Goal: Task Accomplishment & Management: Use online tool/utility

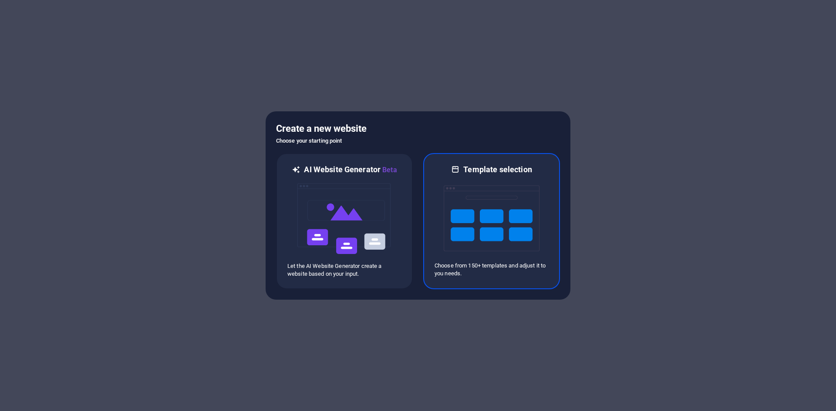
click at [463, 240] on img at bounding box center [492, 218] width 96 height 87
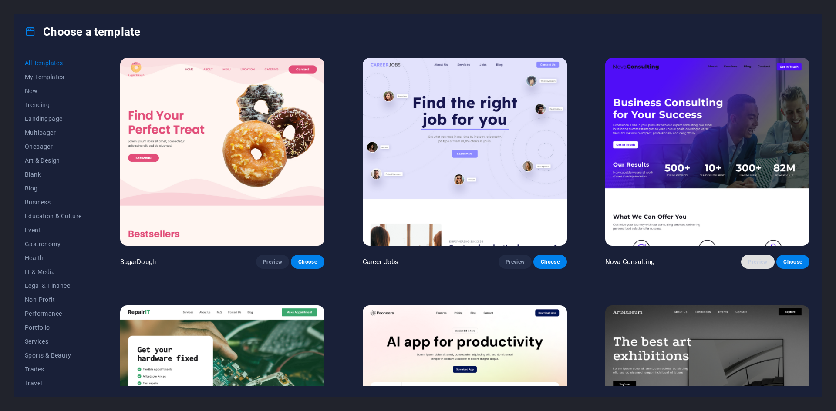
click at [759, 266] on button "Preview" at bounding box center [757, 262] width 33 height 14
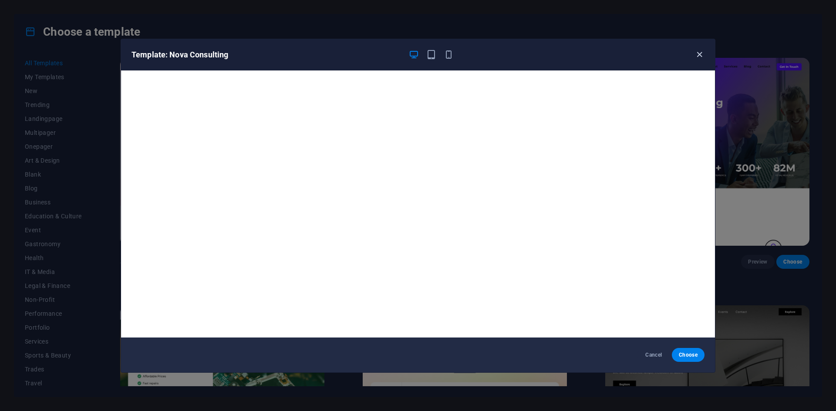
click at [701, 57] on icon "button" at bounding box center [699, 55] width 10 height 10
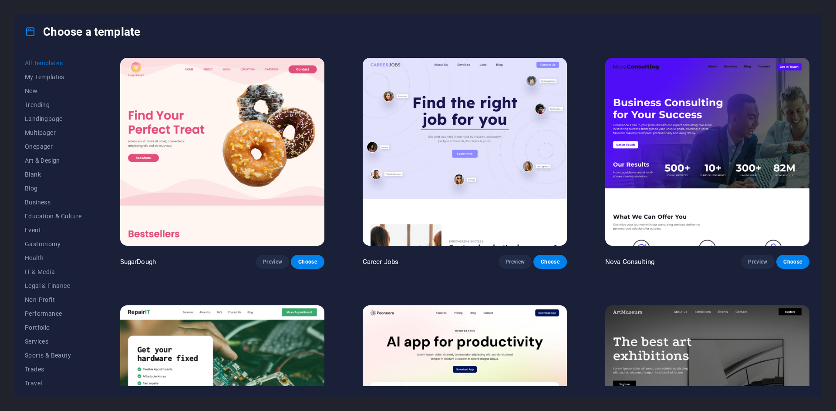
scroll to position [131, 0]
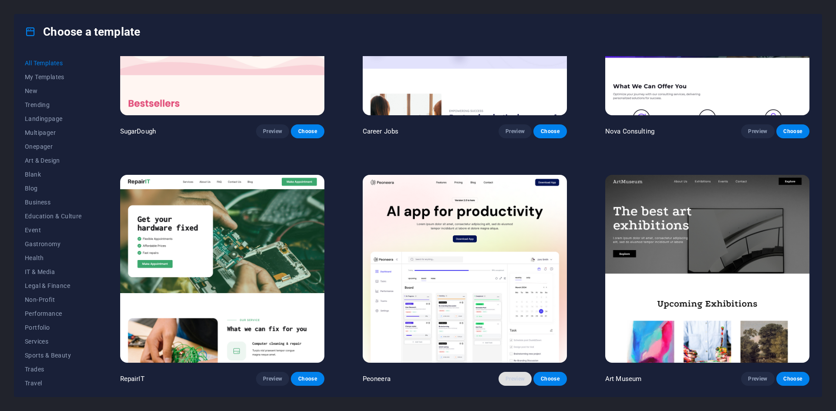
click at [508, 372] on button "Preview" at bounding box center [514, 379] width 33 height 14
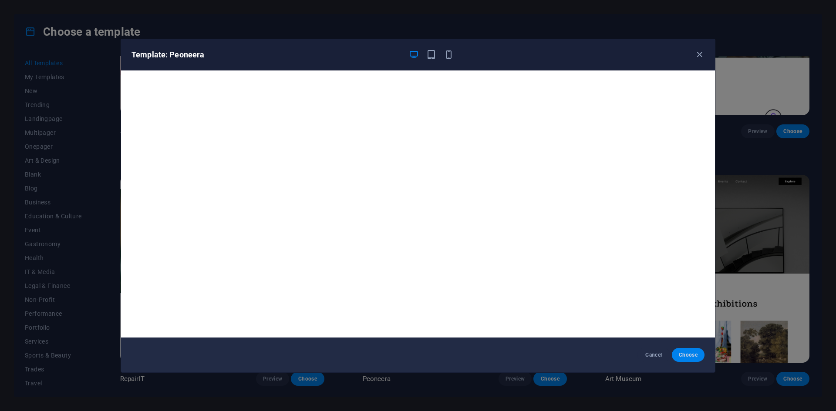
click at [695, 356] on span "Choose" at bounding box center [688, 355] width 19 height 7
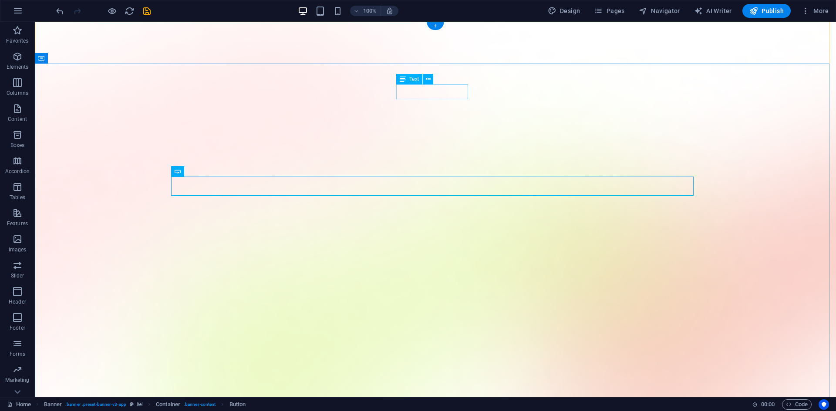
click at [431, 77] on button at bounding box center [428, 79] width 10 height 10
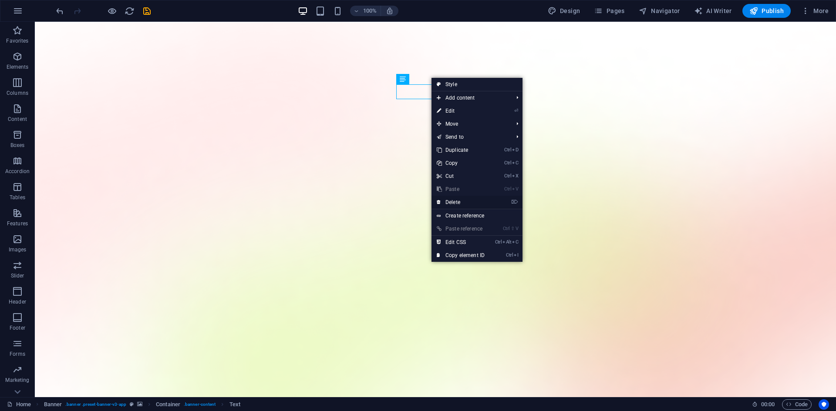
click at [462, 204] on link "⌦ Delete" at bounding box center [460, 202] width 58 height 13
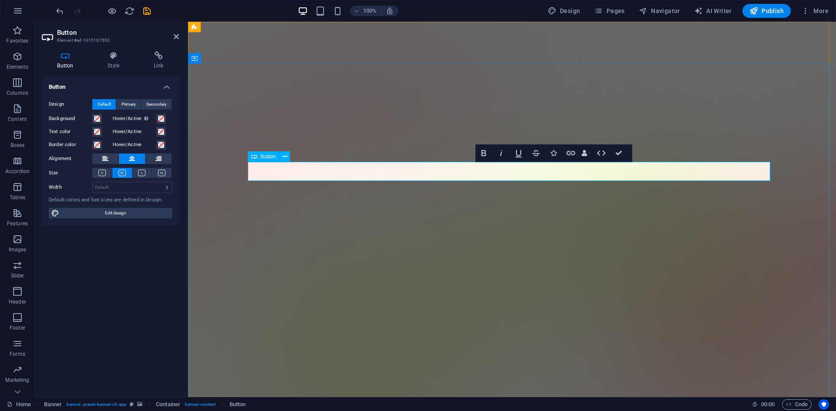
drag, startPoint x: 533, startPoint y: 171, endPoint x: 486, endPoint y: 171, distance: 46.6
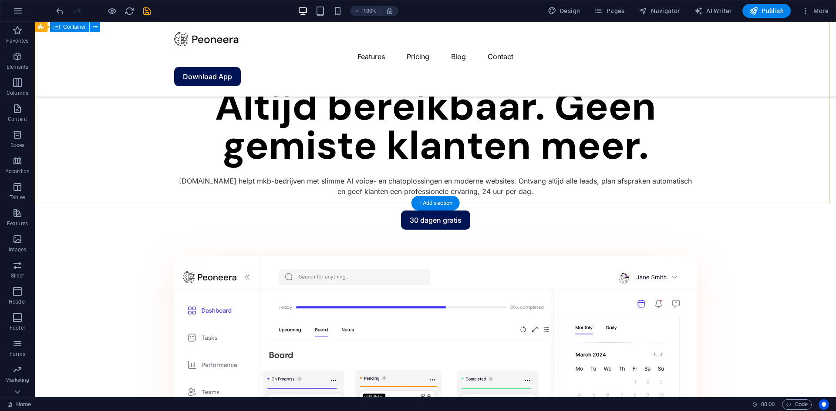
scroll to position [740, 0]
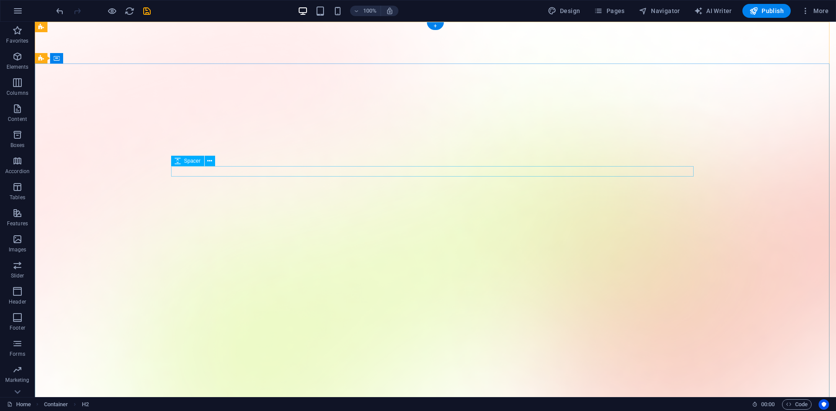
scroll to position [0, 0]
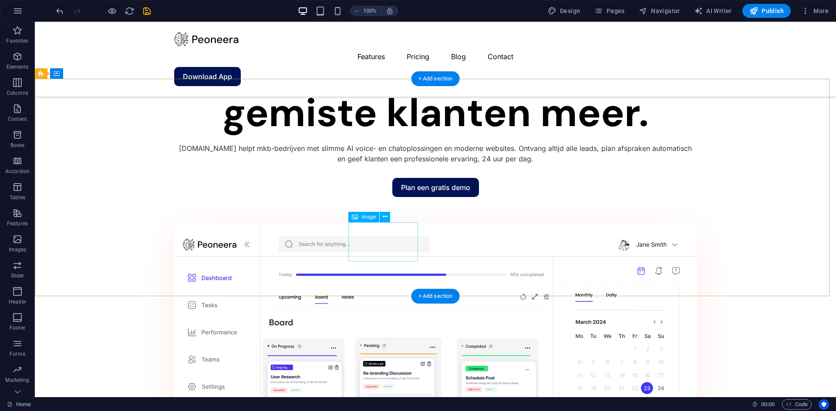
scroll to position [740, 0]
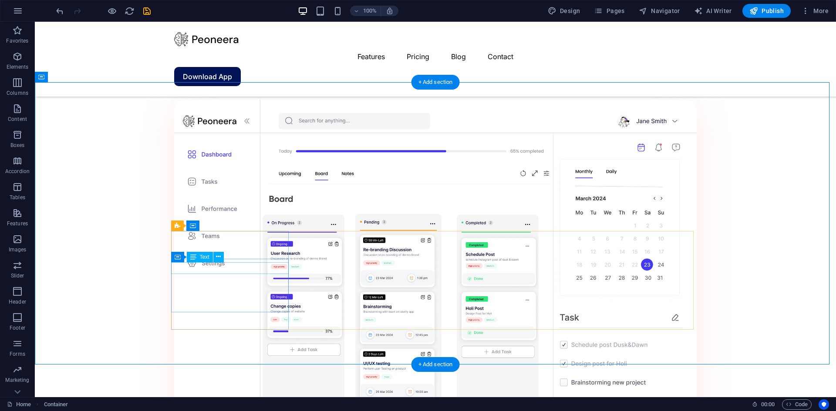
scroll to position [827, 0]
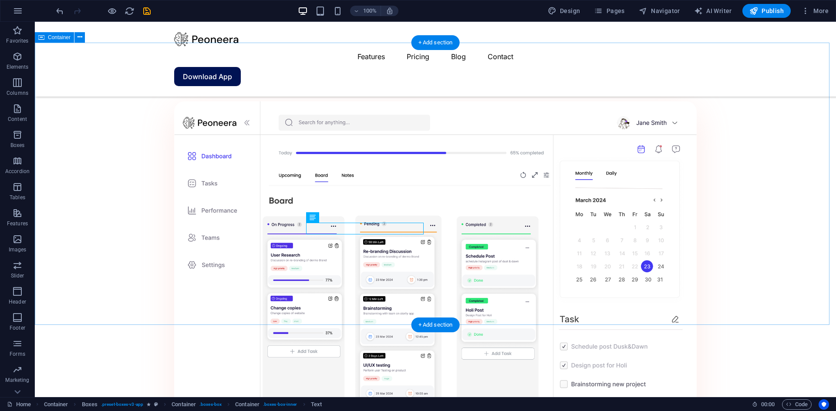
scroll to position [849, 0]
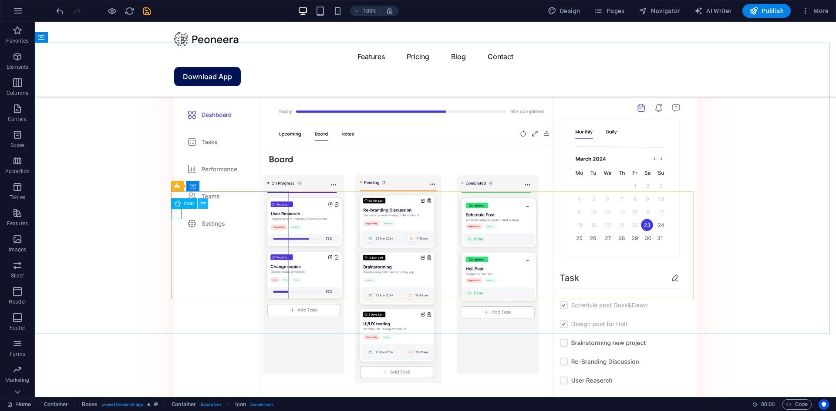
click at [202, 202] on icon at bounding box center [203, 203] width 5 height 9
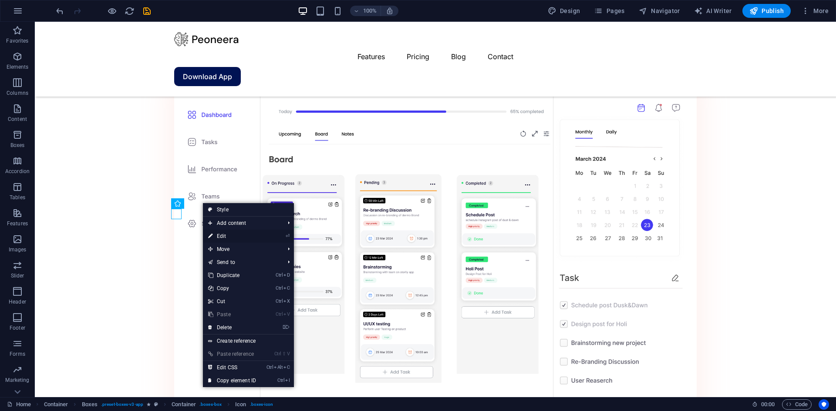
click at [228, 235] on link "⏎ Edit" at bounding box center [232, 236] width 58 height 13
select select "xMidYMid"
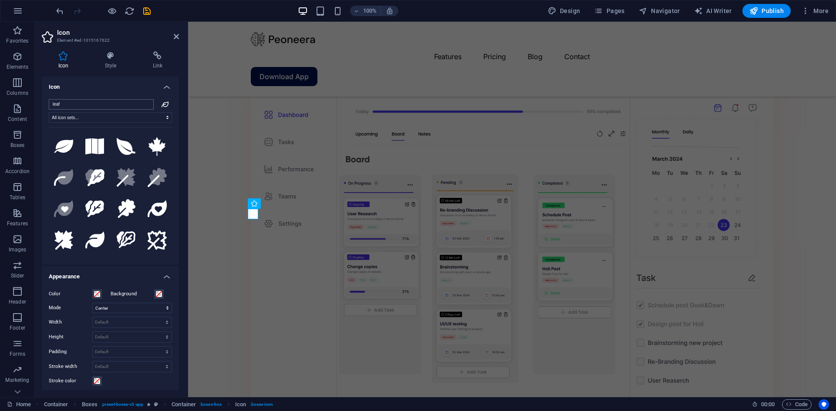
click at [105, 104] on input "leaf" at bounding box center [101, 104] width 105 height 10
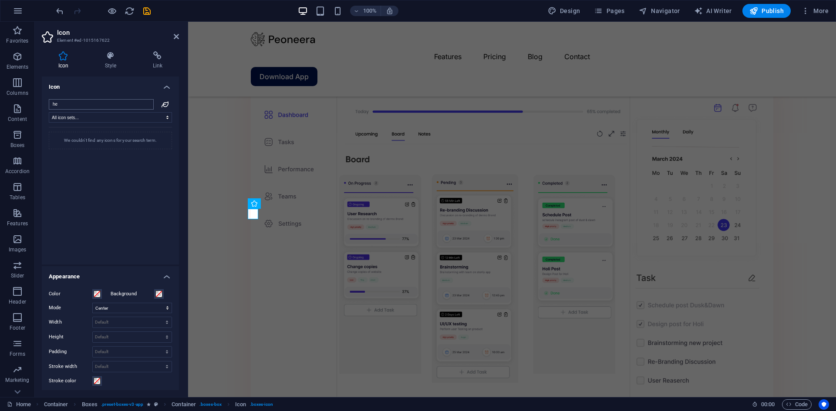
type input "h"
type input "call"
click at [100, 145] on icon at bounding box center [94, 146] width 19 height 19
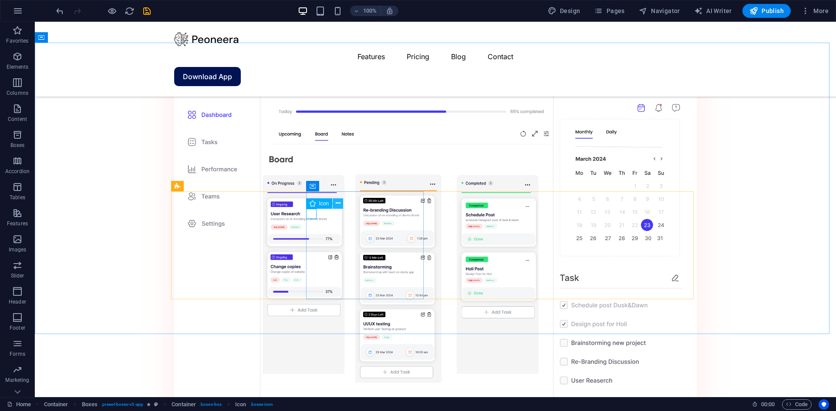
click at [339, 202] on icon at bounding box center [338, 203] width 5 height 9
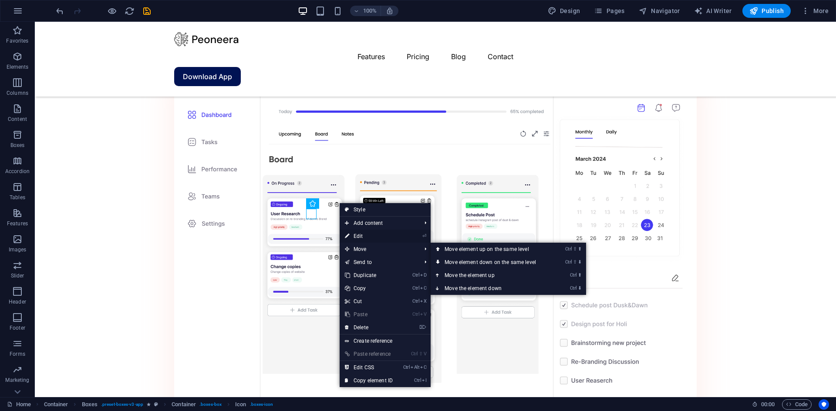
click at [366, 236] on link "⏎ Edit" at bounding box center [369, 236] width 58 height 13
select select "xMidYMid"
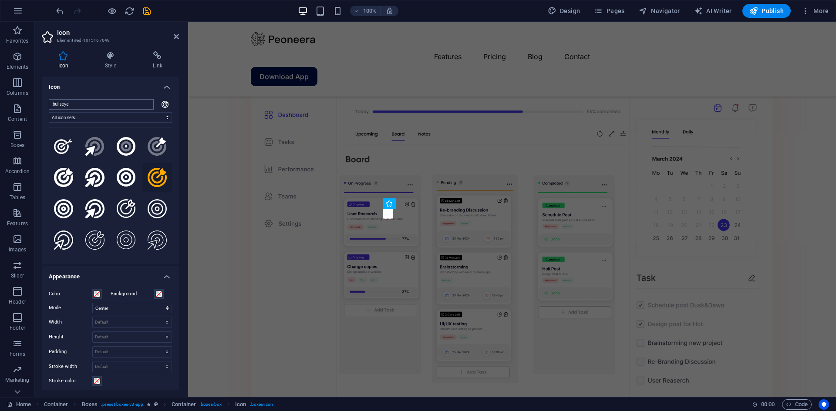
click at [119, 102] on input "bullseye" at bounding box center [101, 104] width 105 height 10
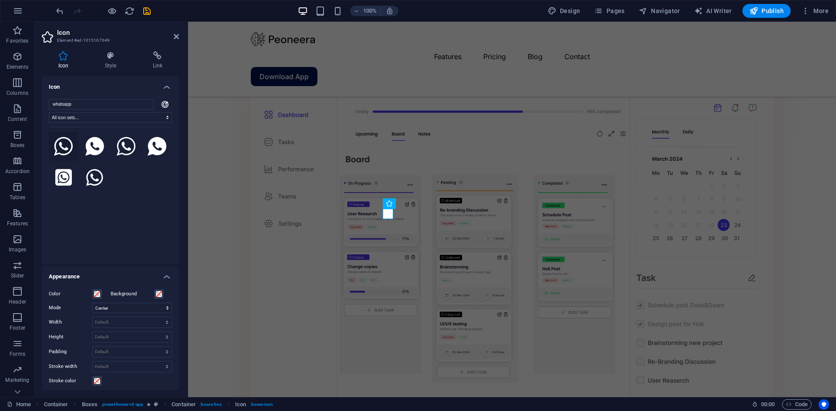
type input "whatsapp"
click at [66, 149] on icon at bounding box center [63, 146] width 19 height 19
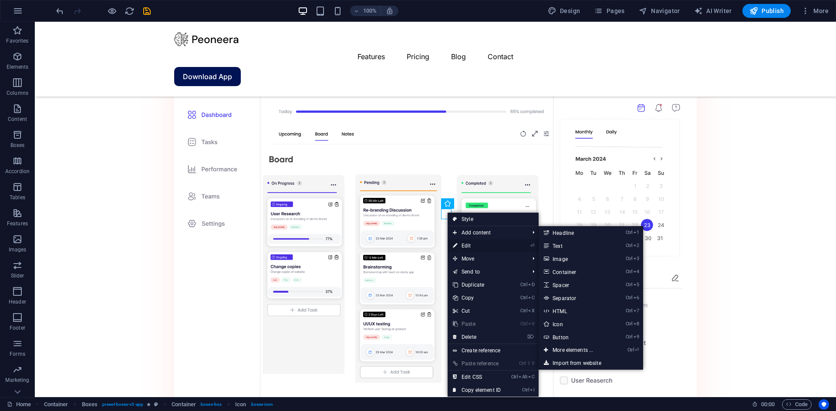
click at [470, 242] on link "⏎ Edit" at bounding box center [477, 245] width 58 height 13
select select "xMidYMid"
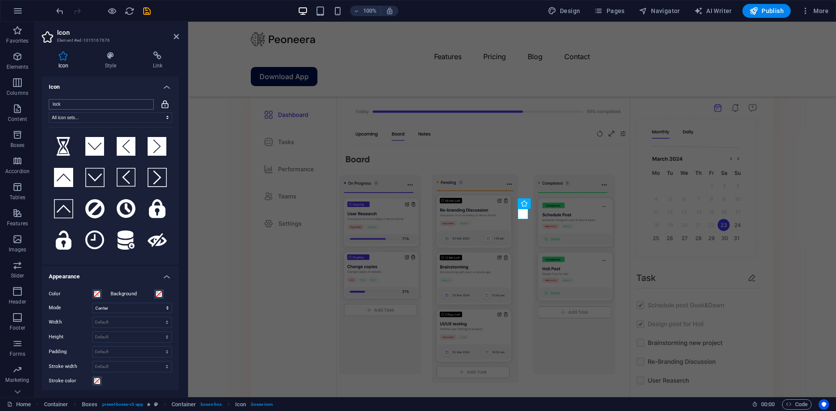
click at [100, 104] on input "lock" at bounding box center [101, 104] width 105 height 10
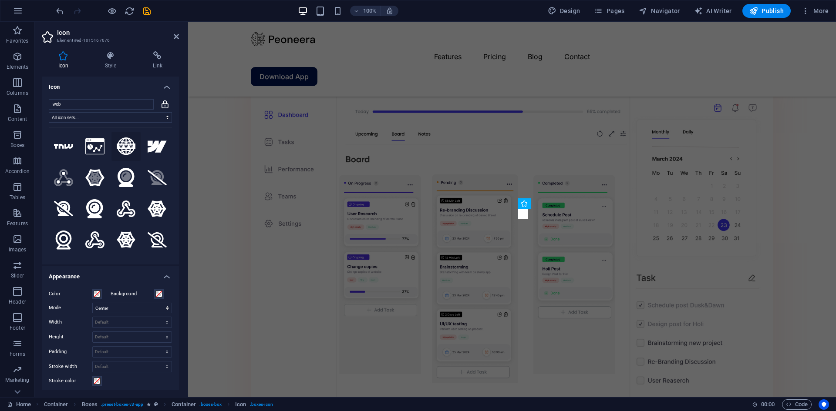
type input "web"
click at [128, 149] on icon at bounding box center [126, 147] width 19 height 18
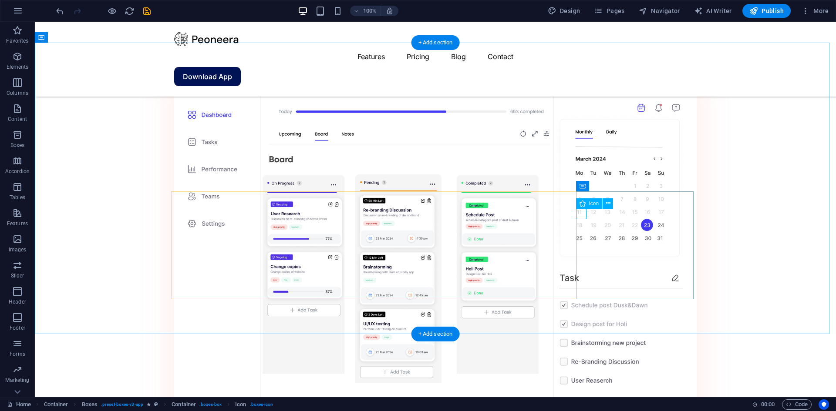
click at [606, 204] on icon at bounding box center [608, 203] width 5 height 9
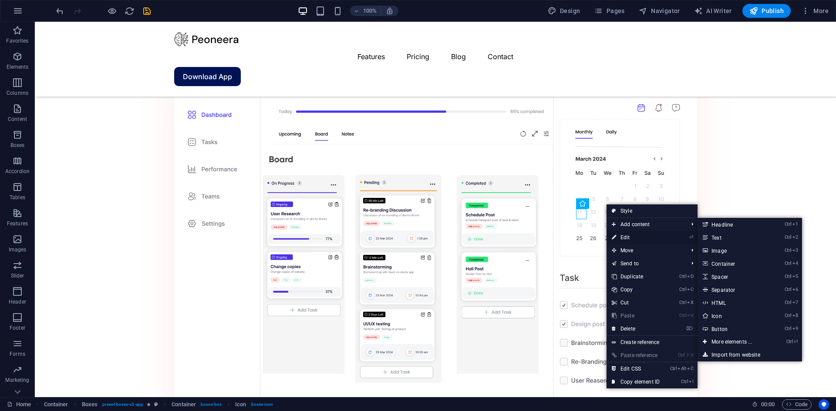
click at [624, 235] on link "⏎ Edit" at bounding box center [635, 237] width 58 height 13
select select "xMidYMid"
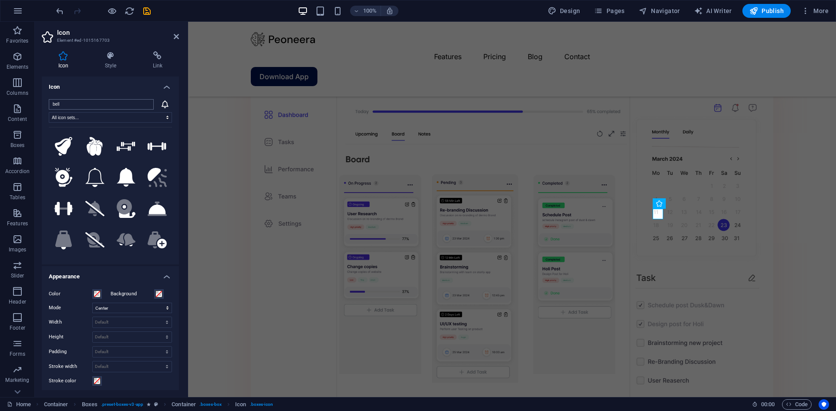
click at [102, 103] on input "bell" at bounding box center [101, 104] width 105 height 10
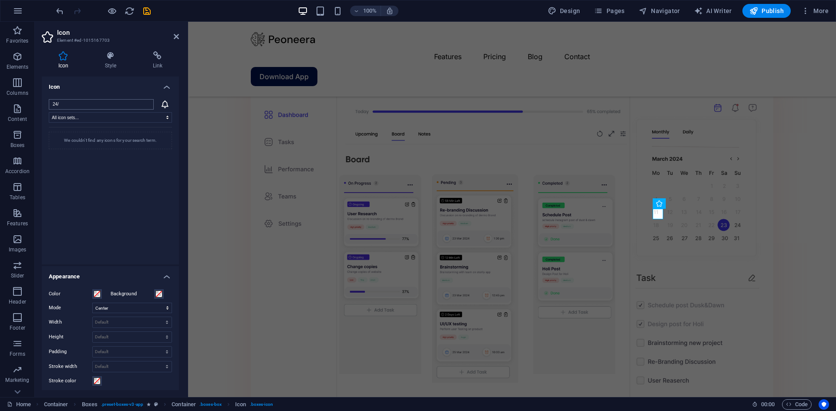
type input "24/7"
click at [98, 103] on input "24/7" at bounding box center [101, 104] width 105 height 10
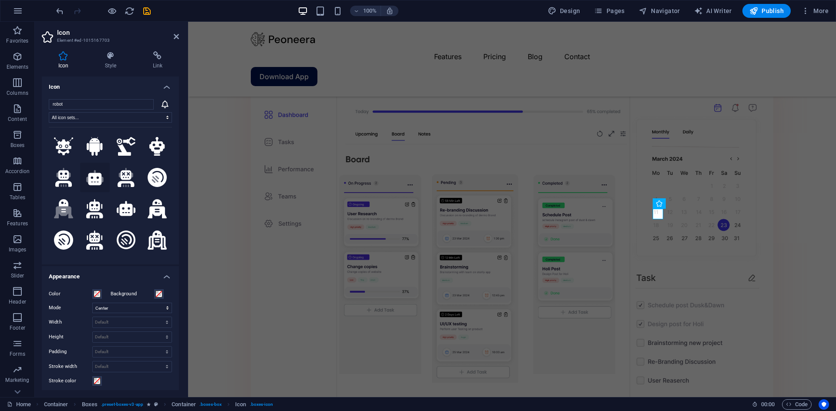
type input "robot"
click at [89, 178] on icon at bounding box center [94, 179] width 13 height 12
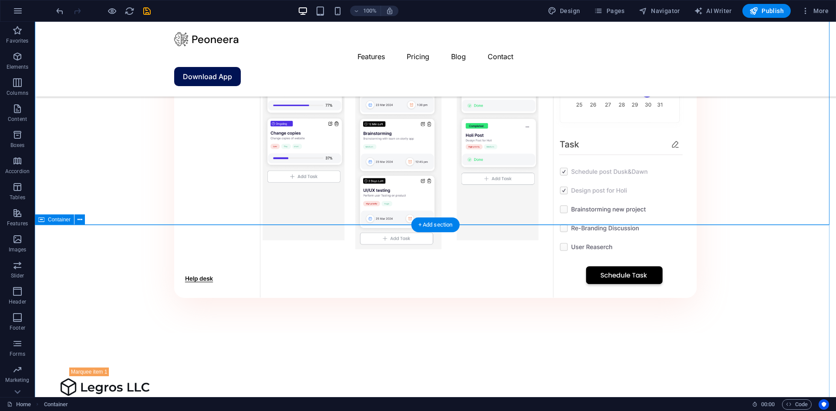
scroll to position [1023, 0]
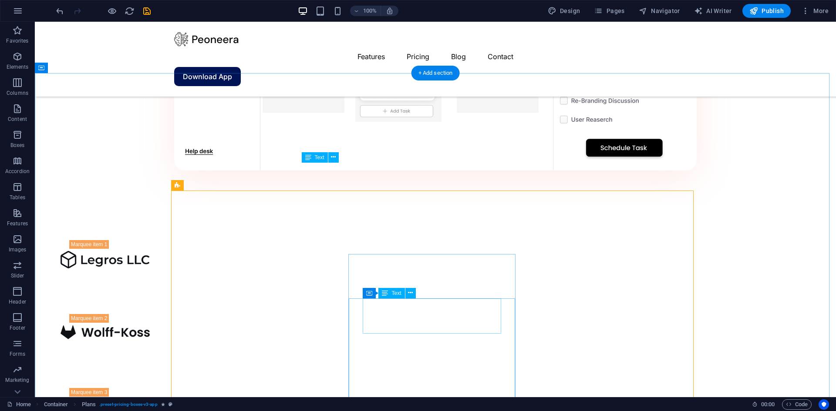
scroll to position [1197, 0]
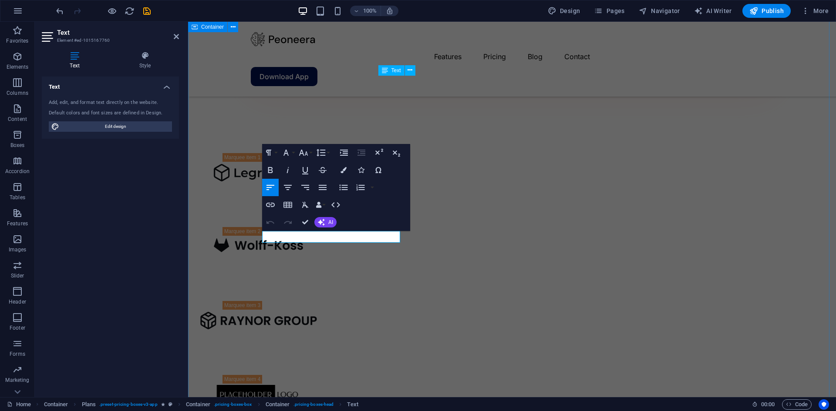
drag, startPoint x: 285, startPoint y: 237, endPoint x: 242, endPoint y: 237, distance: 42.7
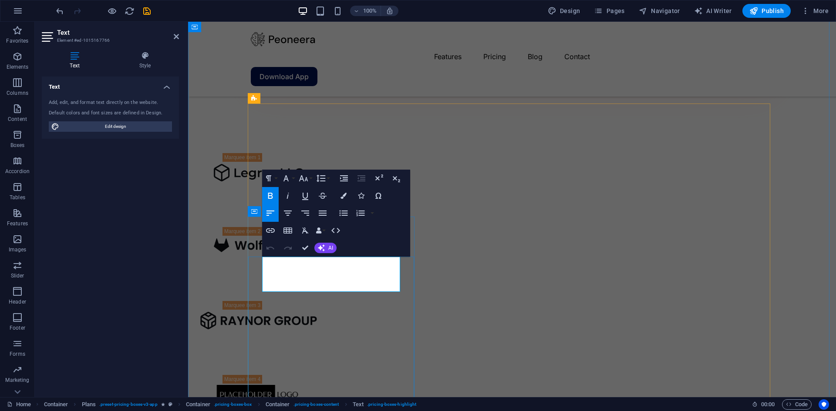
drag, startPoint x: 292, startPoint y: 274, endPoint x: 267, endPoint y: 273, distance: 24.4
drag, startPoint x: 304, startPoint y: 275, endPoint x: 265, endPoint y: 275, distance: 39.2
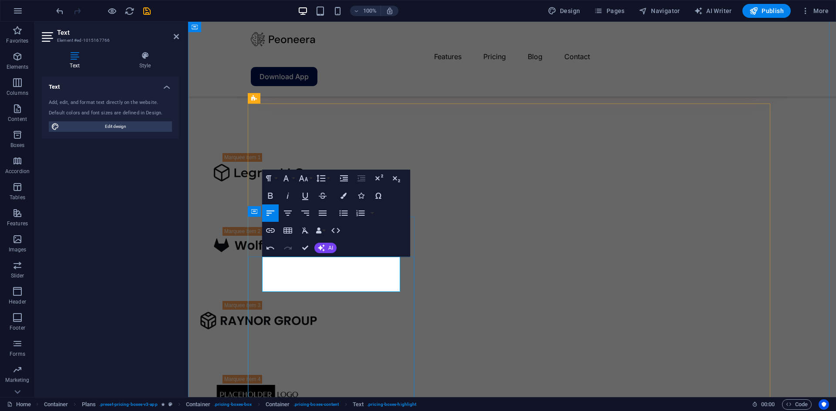
drag, startPoint x: 364, startPoint y: 281, endPoint x: 327, endPoint y: 281, distance: 37.4
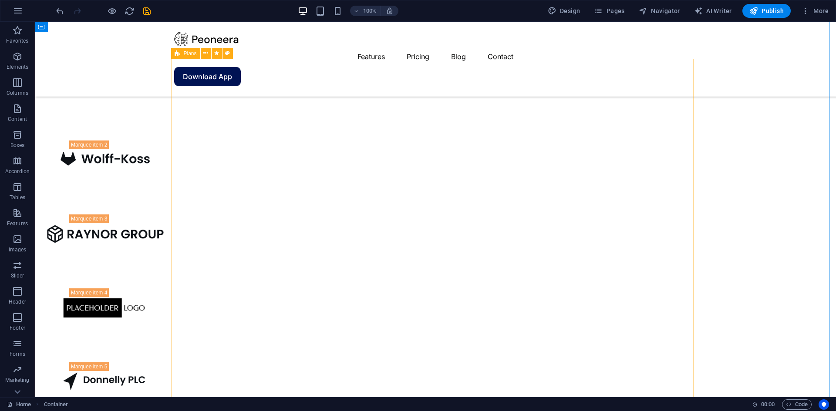
scroll to position [1284, 0]
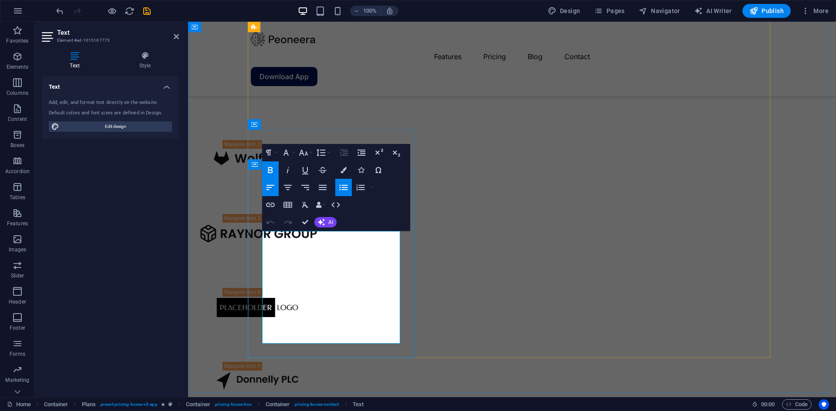
drag, startPoint x: 347, startPoint y: 245, endPoint x: 275, endPoint y: 244, distance: 72.3
copy span "Up to 5 project members"
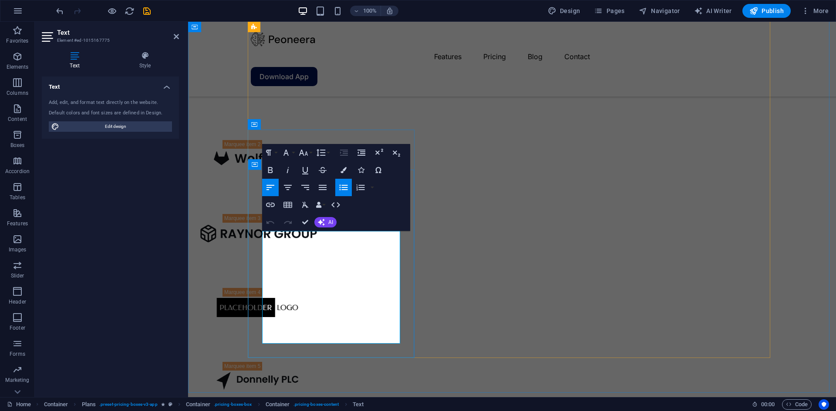
drag, startPoint x: 276, startPoint y: 242, endPoint x: 345, endPoint y: 243, distance: 68.8
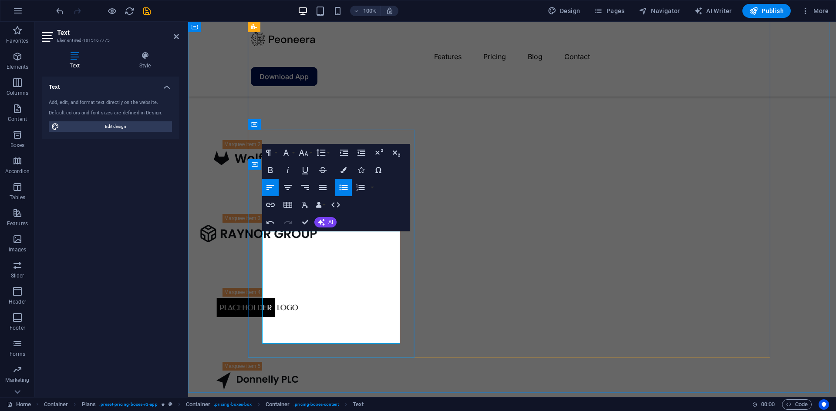
drag, startPoint x: 359, startPoint y: 264, endPoint x: 276, endPoint y: 264, distance: 83.2
drag, startPoint x: 295, startPoint y: 333, endPoint x: 275, endPoint y: 332, distance: 20.0
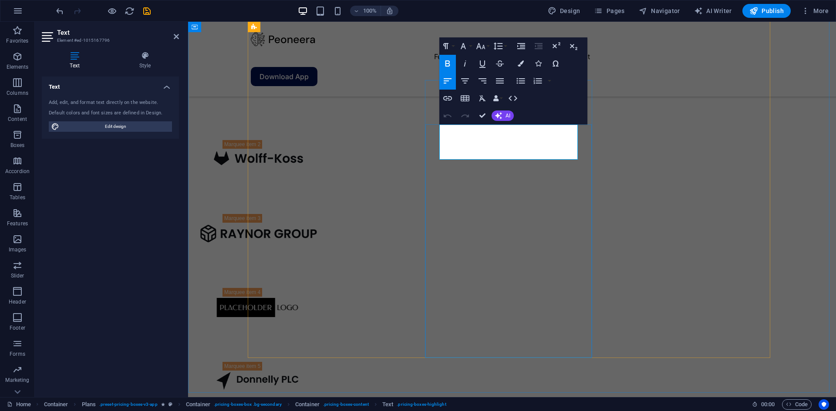
drag, startPoint x: 470, startPoint y: 144, endPoint x: 446, endPoint y: 144, distance: 23.9
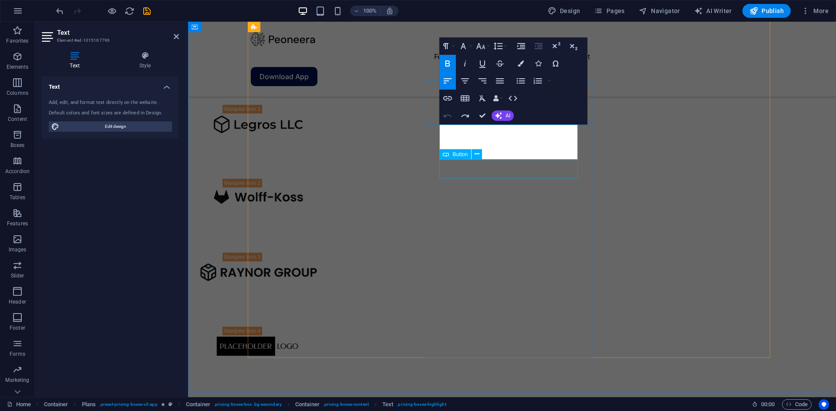
scroll to position [1284, 0]
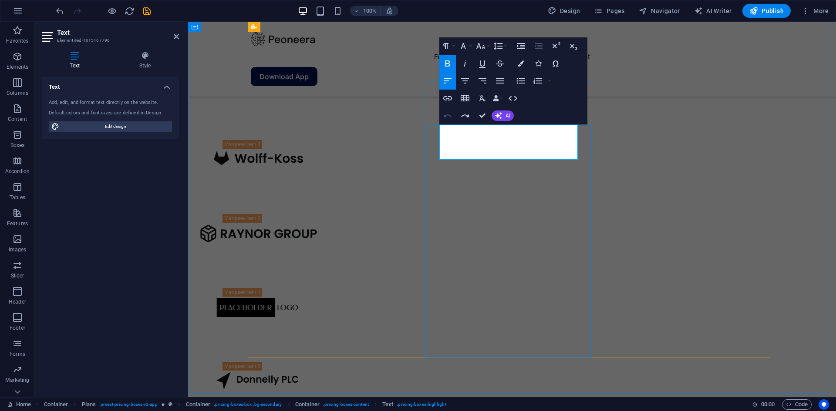
drag, startPoint x: 537, startPoint y: 145, endPoint x: 514, endPoint y: 145, distance: 23.1
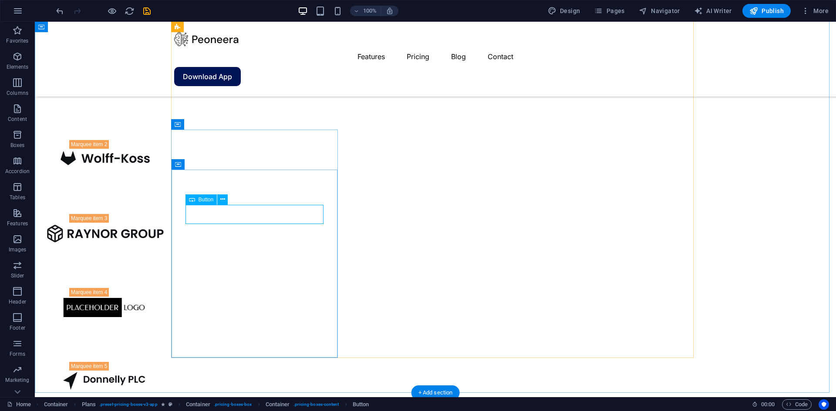
select select "%"
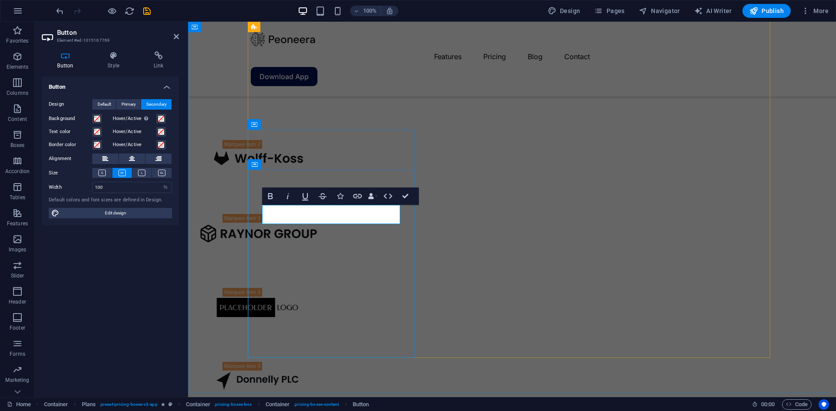
copy link "eerste maand gratis"
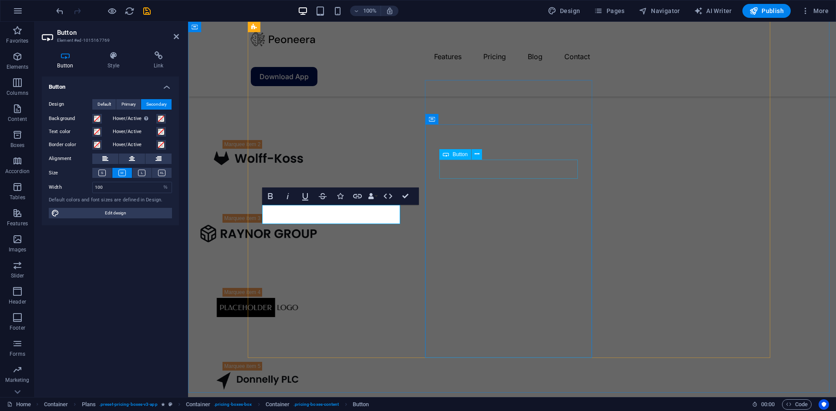
select select "%"
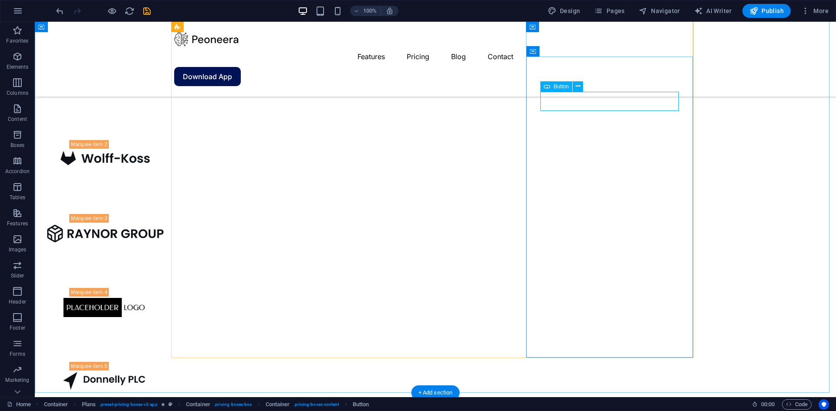
select select "%"
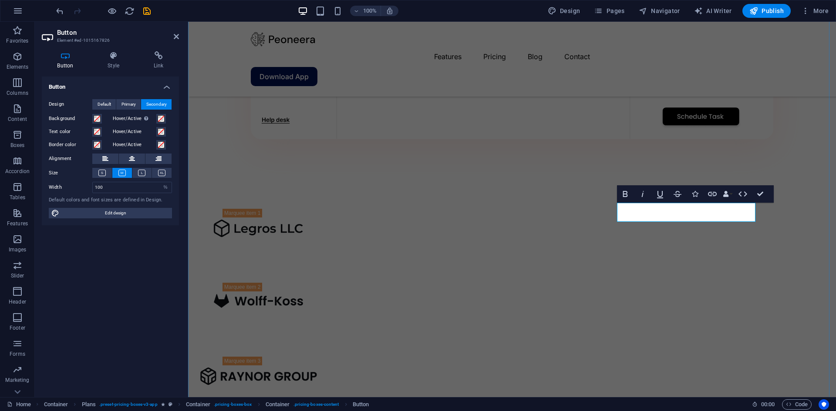
scroll to position [1173, 0]
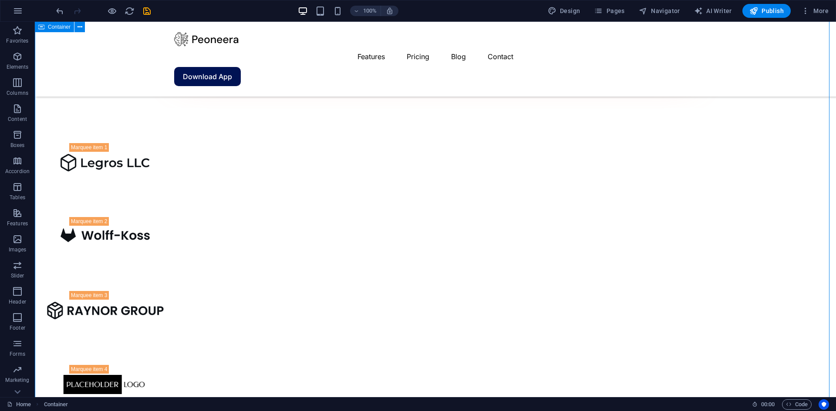
scroll to position [1217, 0]
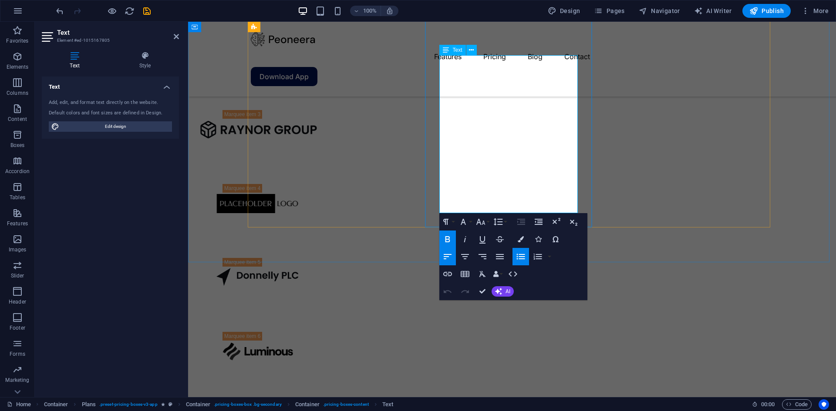
scroll to position [1375, 0]
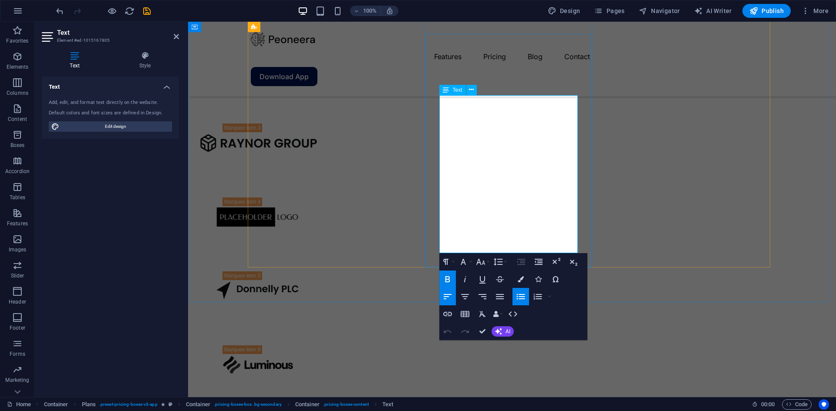
drag, startPoint x: 531, startPoint y: 107, endPoint x: 452, endPoint y: 107, distance: 78.8
drag, startPoint x: 533, startPoint y: 107, endPoint x: 456, endPoint y: 107, distance: 76.6
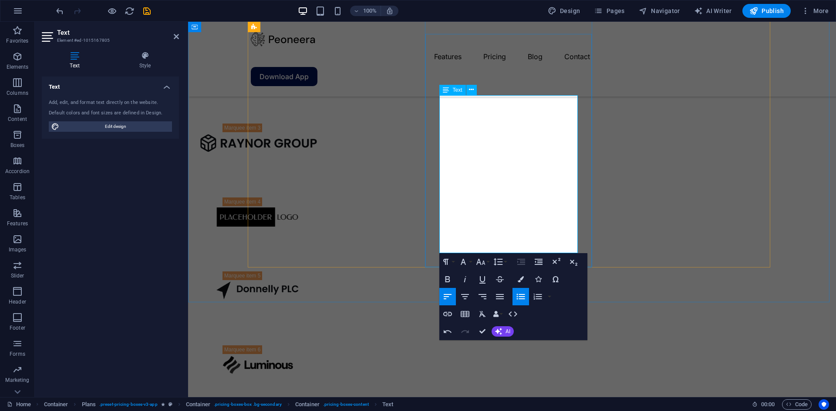
drag, startPoint x: 521, startPoint y: 129, endPoint x: 458, endPoint y: 129, distance: 62.3
drag, startPoint x: 498, startPoint y: 155, endPoint x: 457, endPoint y: 153, distance: 41.4
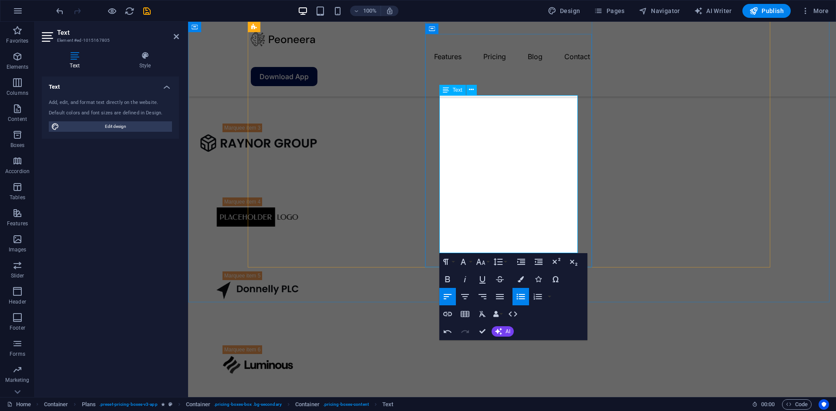
drag, startPoint x: 494, startPoint y: 174, endPoint x: 455, endPoint y: 177, distance: 38.9
drag, startPoint x: 453, startPoint y: 174, endPoint x: 459, endPoint y: 174, distance: 6.1
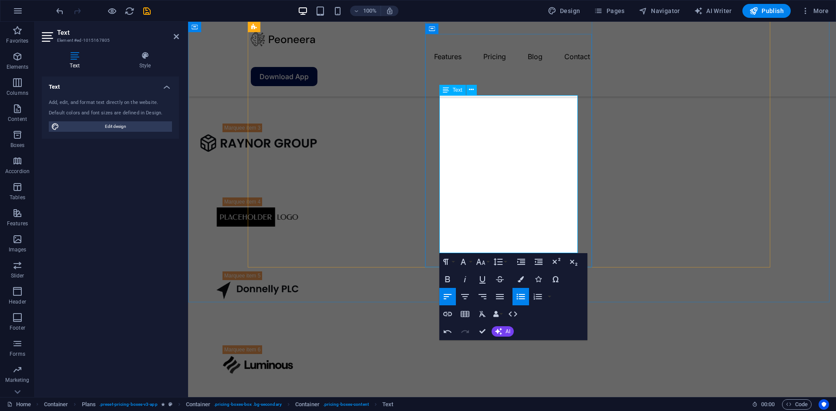
drag, startPoint x: 503, startPoint y: 199, endPoint x: 445, endPoint y: 198, distance: 58.3
drag, startPoint x: 492, startPoint y: 220, endPoint x: 443, endPoint y: 220, distance: 48.8
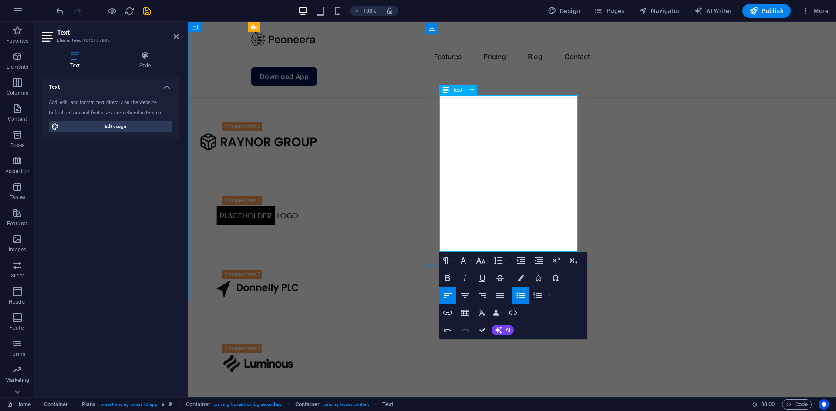
drag, startPoint x: 506, startPoint y: 242, endPoint x: 440, endPoint y: 240, distance: 65.8
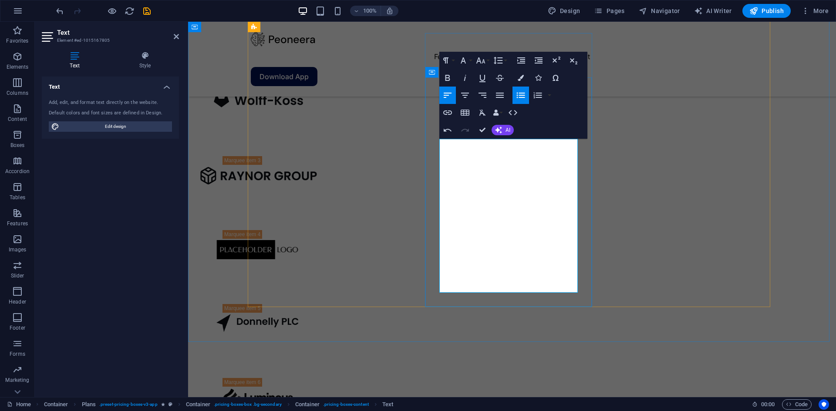
scroll to position [1335, 0]
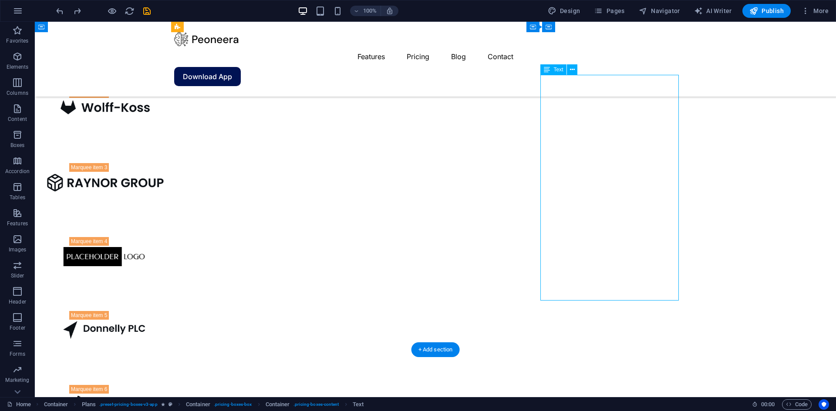
scroll to position [1248, 0]
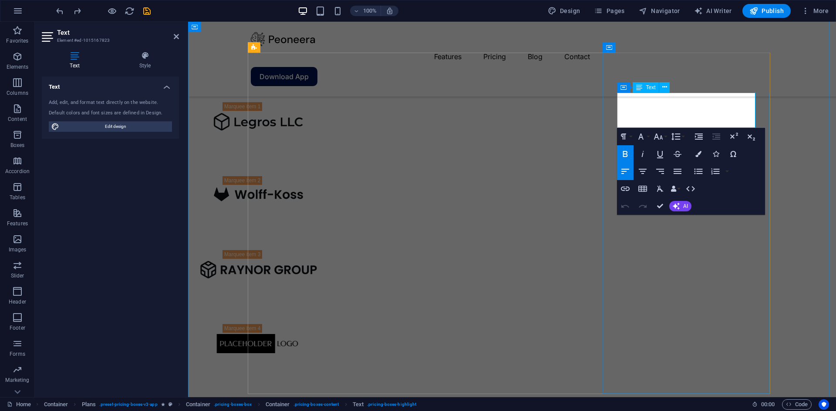
drag, startPoint x: 661, startPoint y: 111, endPoint x: 643, endPoint y: 111, distance: 18.3
drag, startPoint x: 660, startPoint y: 111, endPoint x: 654, endPoint y: 111, distance: 5.7
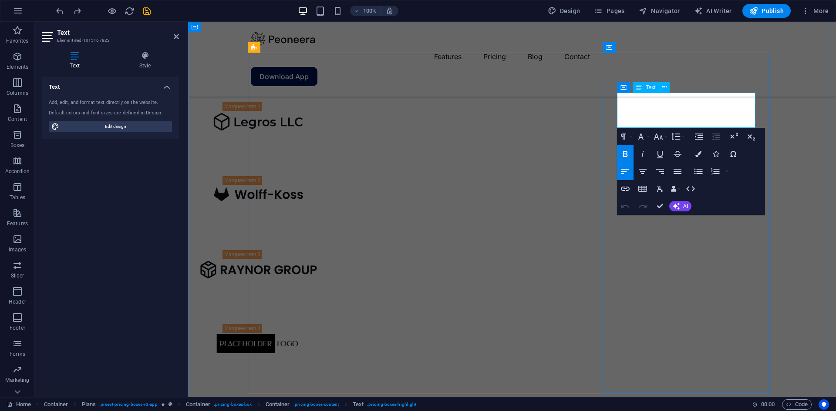
drag, startPoint x: 657, startPoint y: 109, endPoint x: 633, endPoint y: 110, distance: 23.1
drag, startPoint x: 690, startPoint y: 114, endPoint x: 711, endPoint y: 114, distance: 20.9
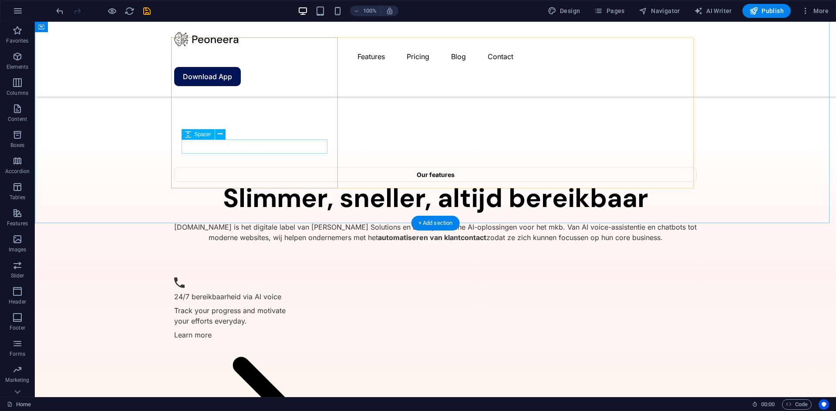
scroll to position [1858, 0]
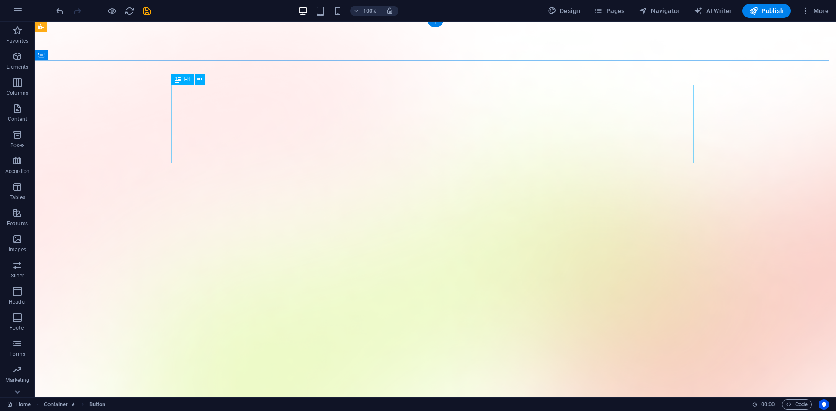
scroll to position [0, 0]
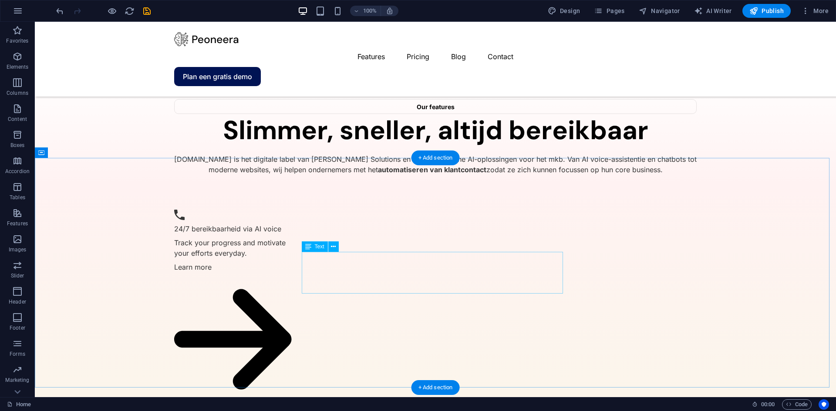
scroll to position [1916, 0]
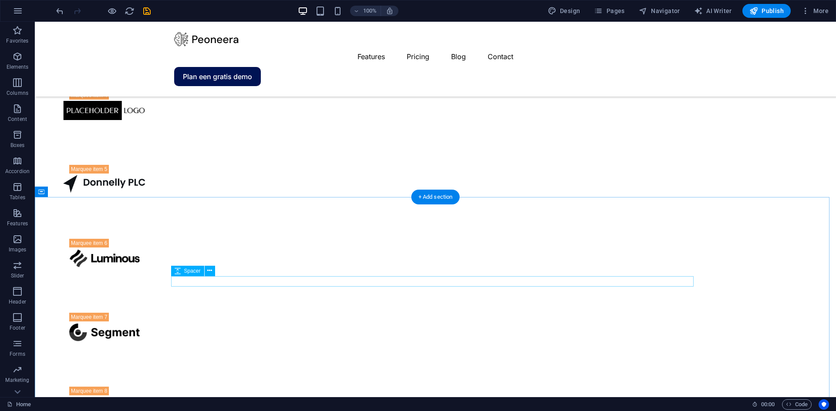
scroll to position [1480, 0]
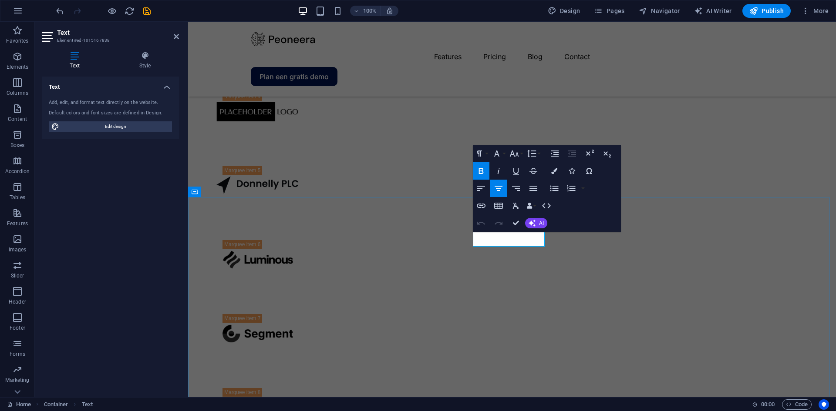
copy strong "Testimonials"
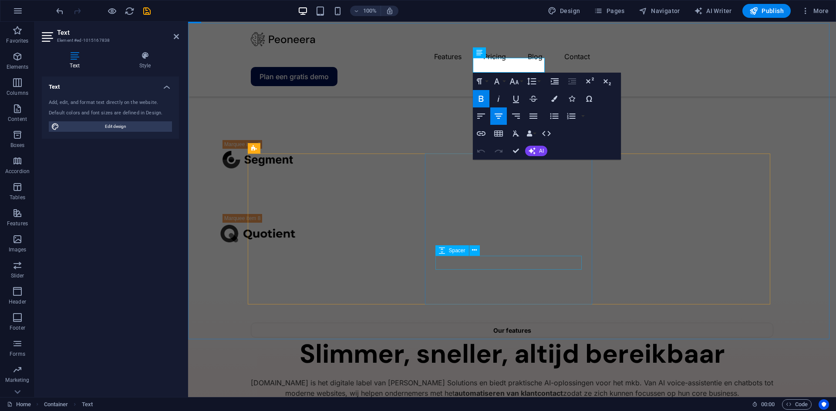
scroll to position [1785, 0]
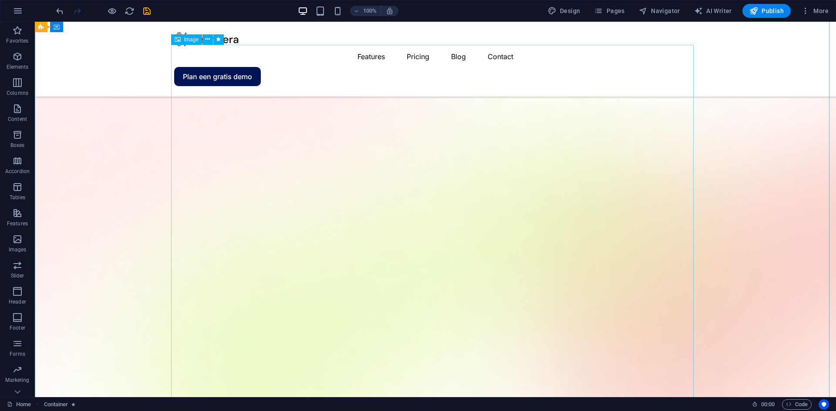
scroll to position [0, 0]
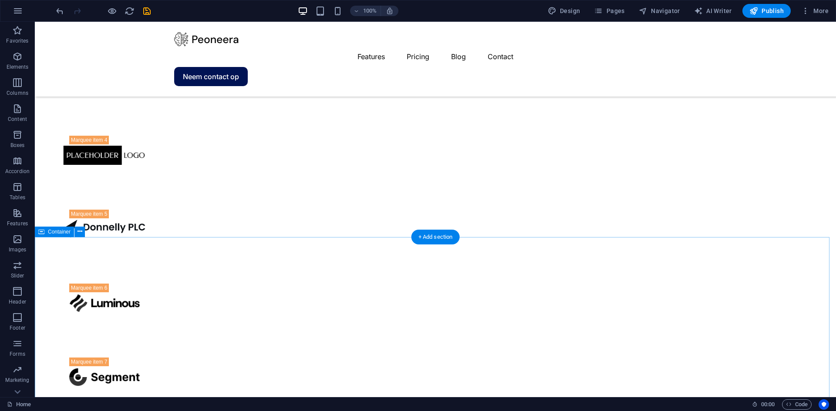
scroll to position [1611, 0]
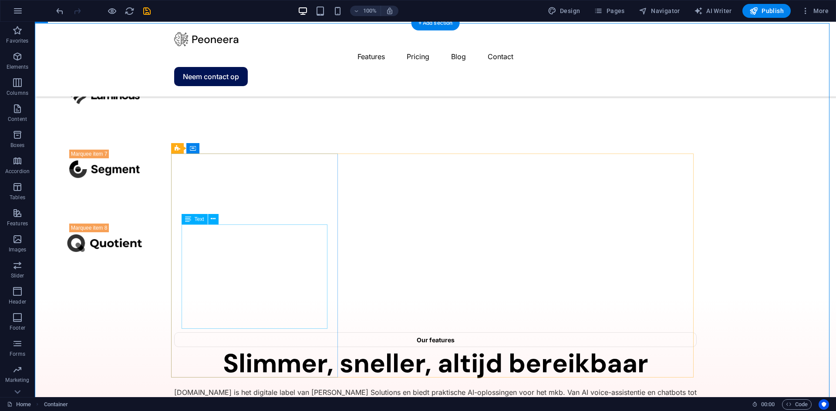
scroll to position [1654, 0]
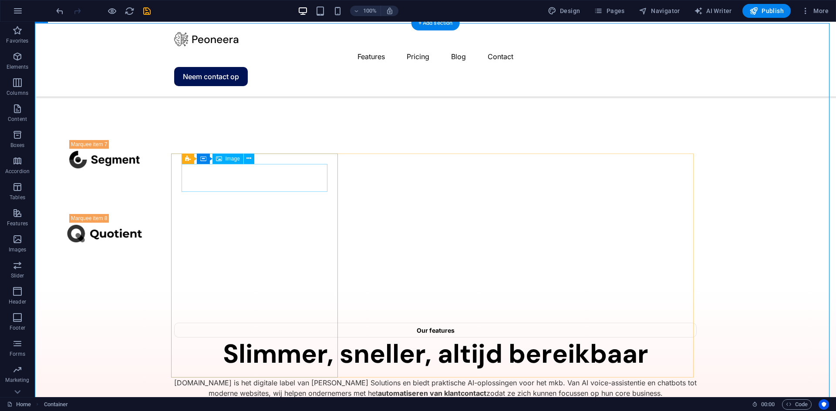
click at [221, 160] on icon at bounding box center [219, 159] width 6 height 10
click at [248, 158] on icon at bounding box center [248, 158] width 5 height 9
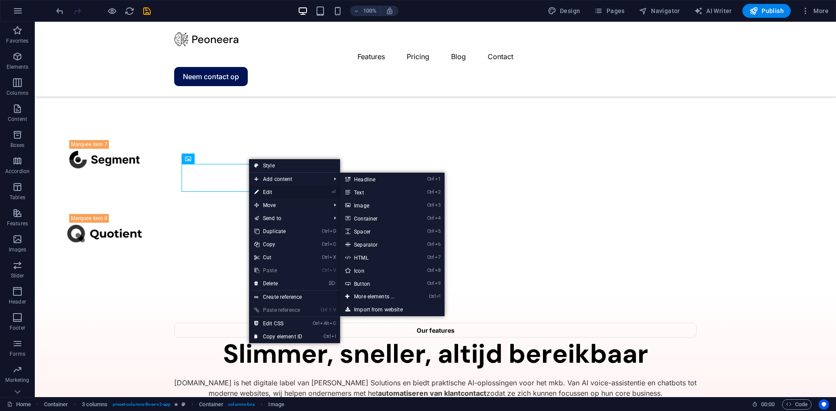
click at [266, 189] on link "⏎ Edit" at bounding box center [278, 192] width 58 height 13
select select "px"
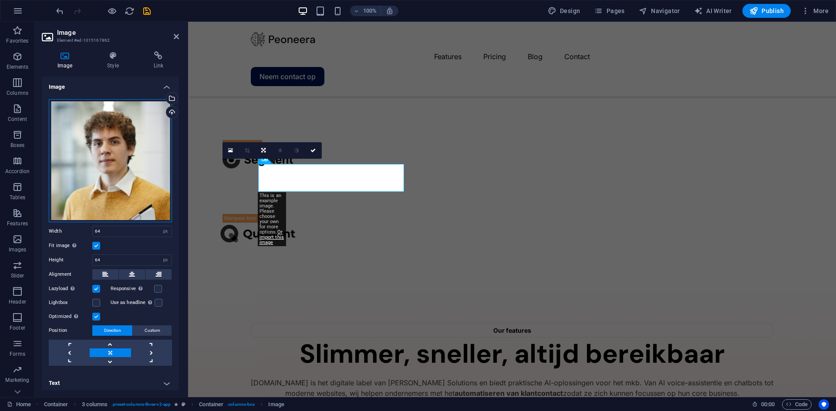
click at [118, 156] on div "Drag files here, click to choose files or select files from Files or our free s…" at bounding box center [110, 160] width 123 height 123
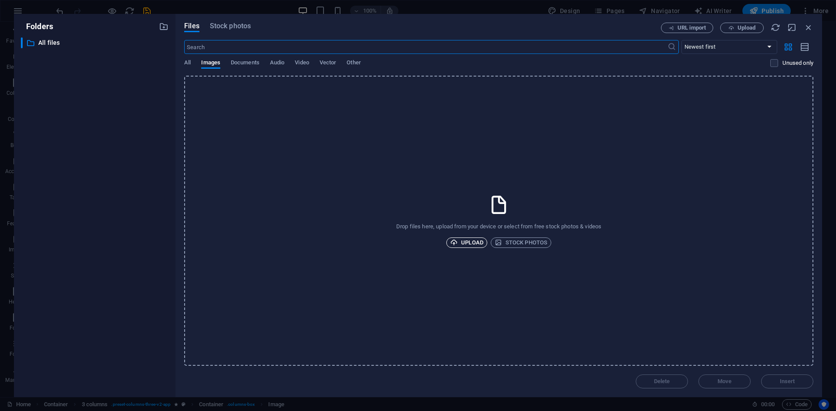
click at [476, 242] on span "Upload" at bounding box center [466, 243] width 33 height 10
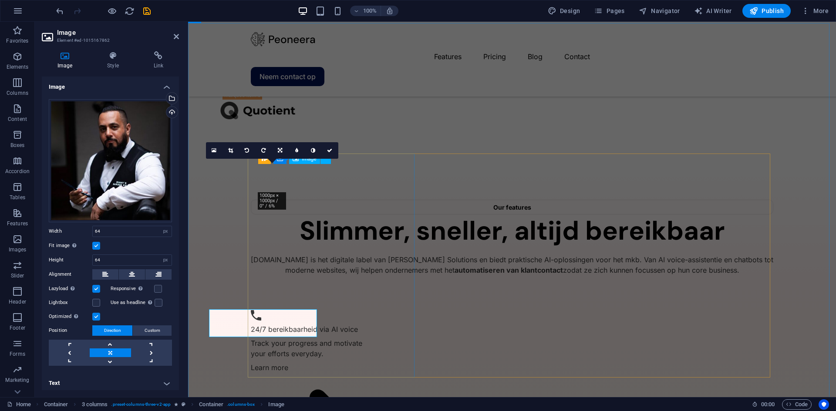
scroll to position [1654, 0]
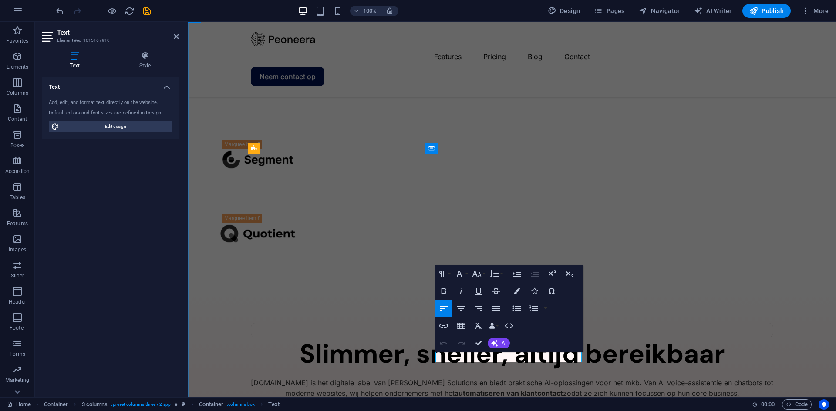
drag, startPoint x: 474, startPoint y: 356, endPoint x: 436, endPoint y: 359, distance: 38.0
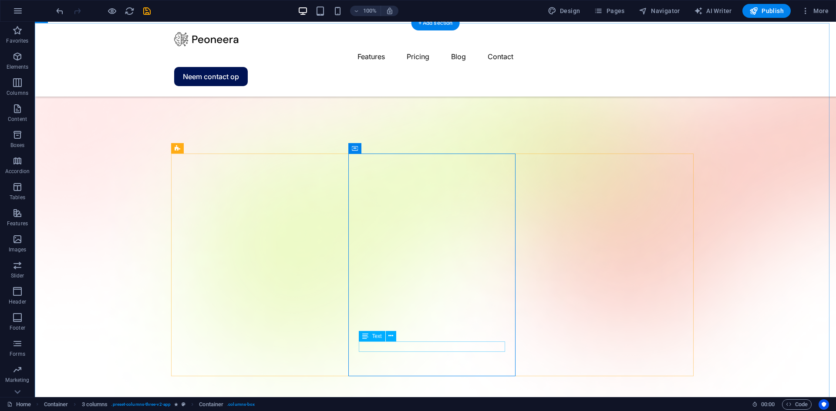
scroll to position [1654, 0]
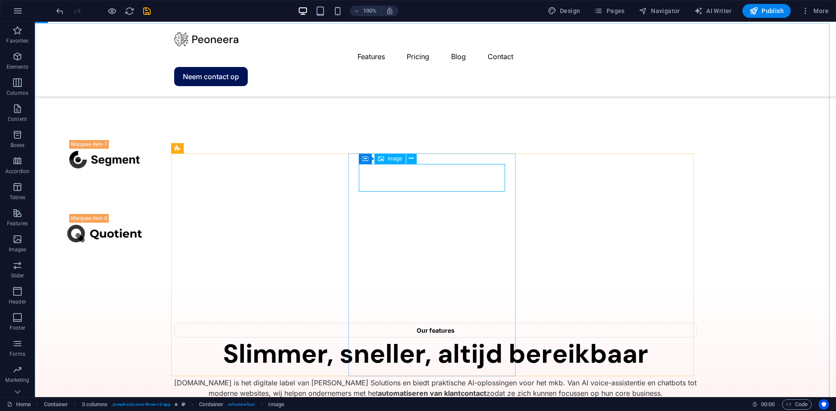
click at [390, 159] on span "Image" at bounding box center [394, 158] width 14 height 5
click at [411, 159] on icon at bounding box center [411, 158] width 5 height 9
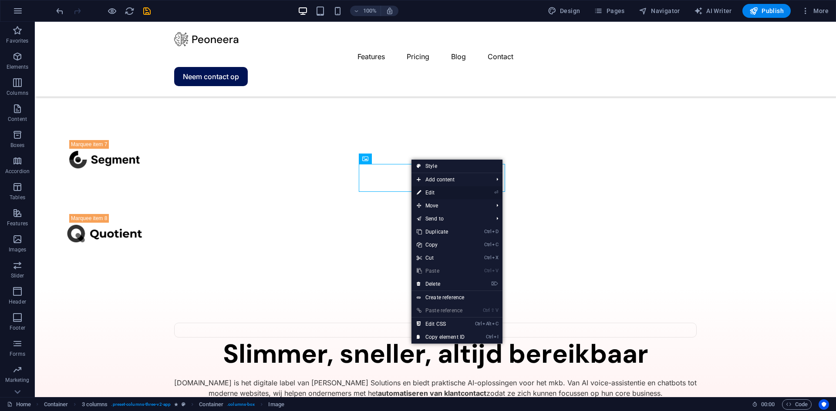
click at [436, 194] on link "⏎ Edit" at bounding box center [440, 192] width 58 height 13
select select "px"
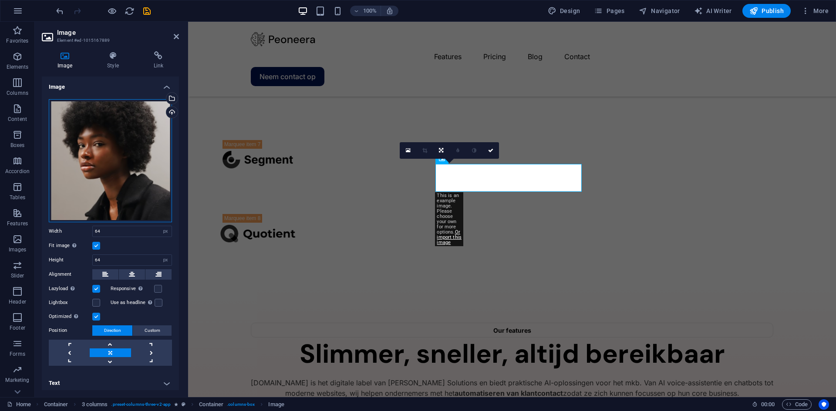
click at [116, 166] on div "Drag files here, click to choose files or select files from Files or our free s…" at bounding box center [110, 160] width 123 height 123
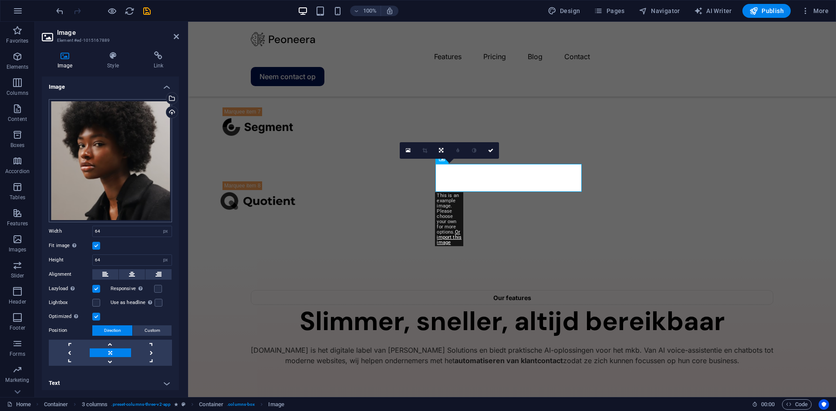
scroll to position [1778, 0]
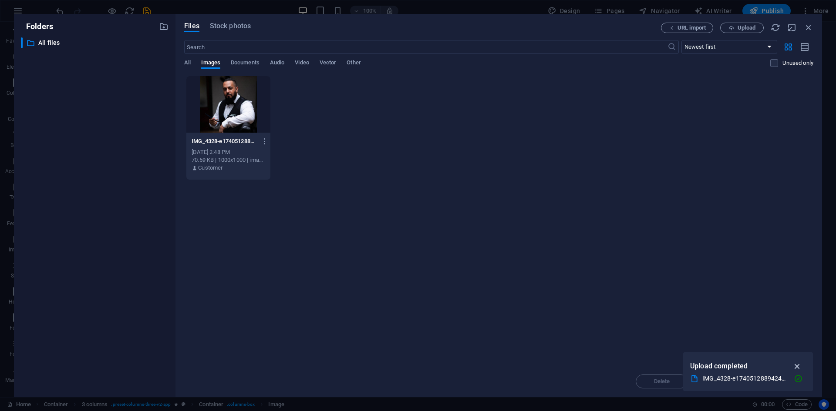
click at [798, 366] on icon "button" at bounding box center [797, 367] width 10 height 10
click at [610, 253] on div "Drop files here to upload them instantly IMG_4328-e1740512889424-1000x1000-0KUX…" at bounding box center [498, 221] width 629 height 290
click at [732, 21] on div "Files Stock photos URL import Upload ​ Newest first Oldest first Name (A-Z) Nam…" at bounding box center [498, 206] width 647 height 384
click at [732, 28] on icon "button" at bounding box center [731, 28] width 6 height 6
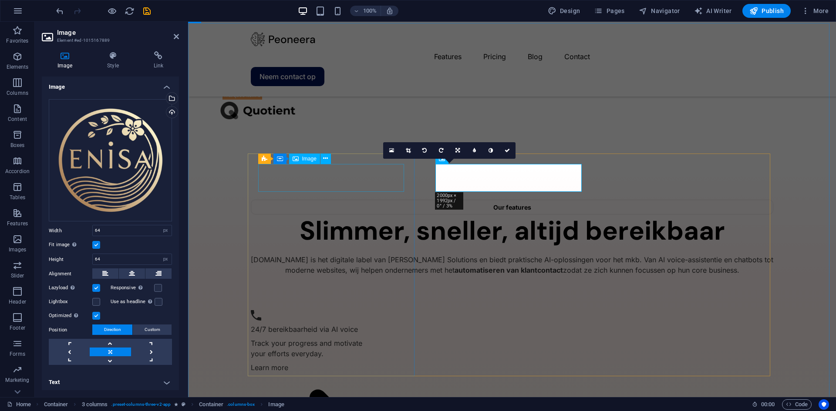
scroll to position [1654, 0]
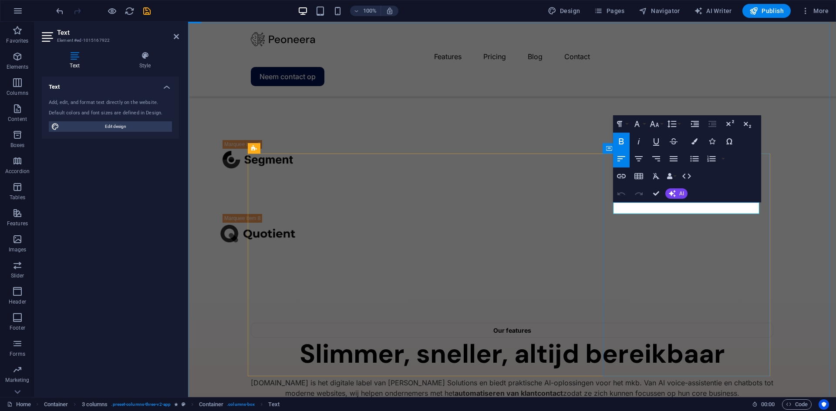
drag, startPoint x: 712, startPoint y: 207, endPoint x: 713, endPoint y: 215, distance: 7.4
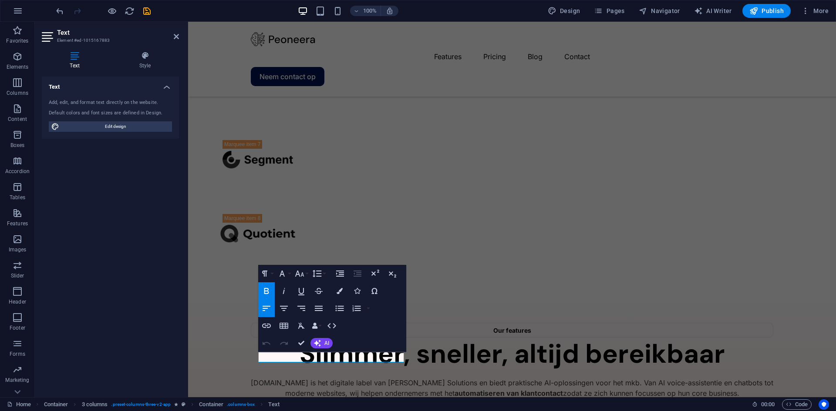
click at [268, 291] on icon "button" at bounding box center [266, 291] width 10 height 10
click at [269, 291] on icon "button" at bounding box center [266, 291] width 10 height 10
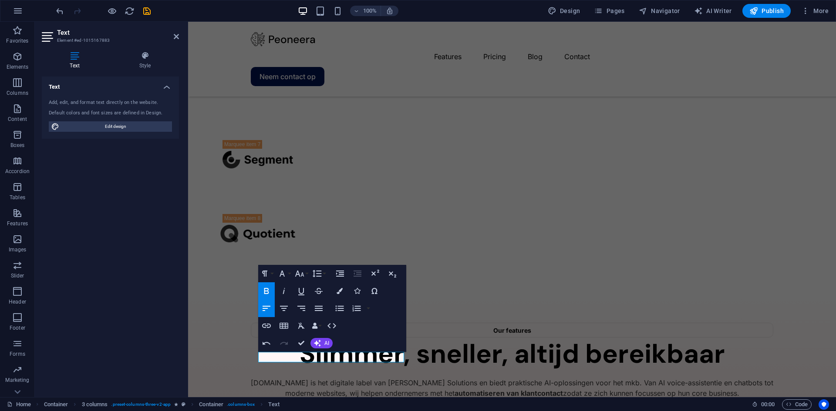
click at [269, 291] on icon "button" at bounding box center [266, 291] width 10 height 10
click at [266, 294] on icon "button" at bounding box center [266, 291] width 5 height 6
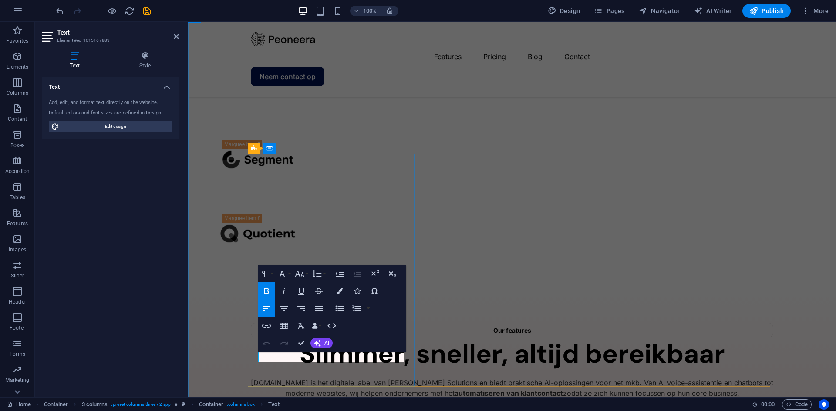
click at [266, 289] on icon "button" at bounding box center [266, 291] width 5 height 6
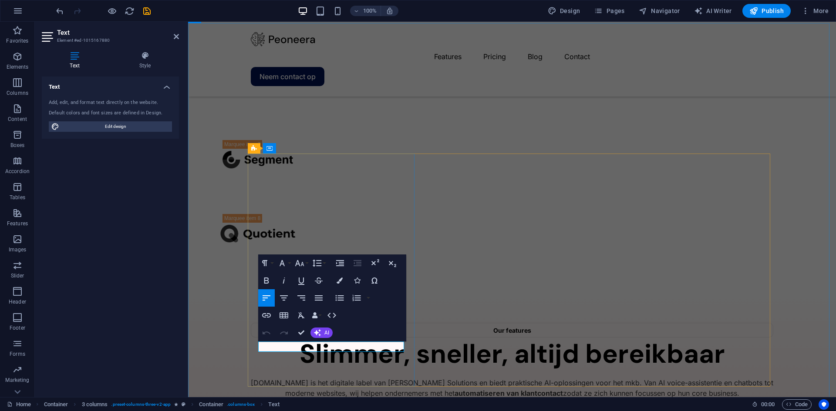
click at [271, 280] on icon "button" at bounding box center [266, 281] width 10 height 10
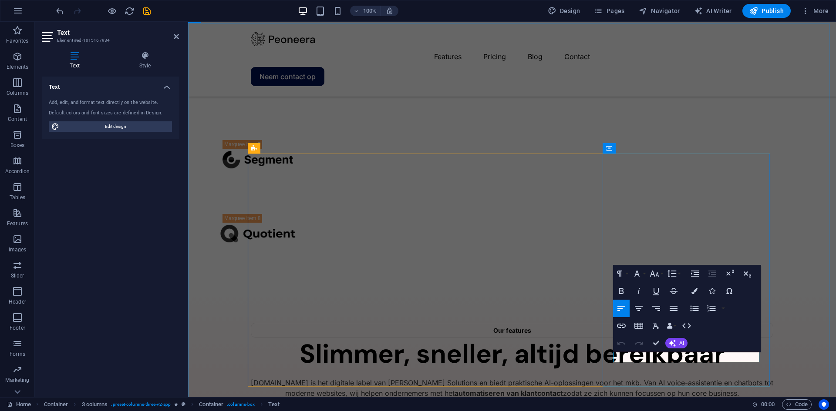
click at [621, 291] on icon "button" at bounding box center [621, 291] width 5 height 6
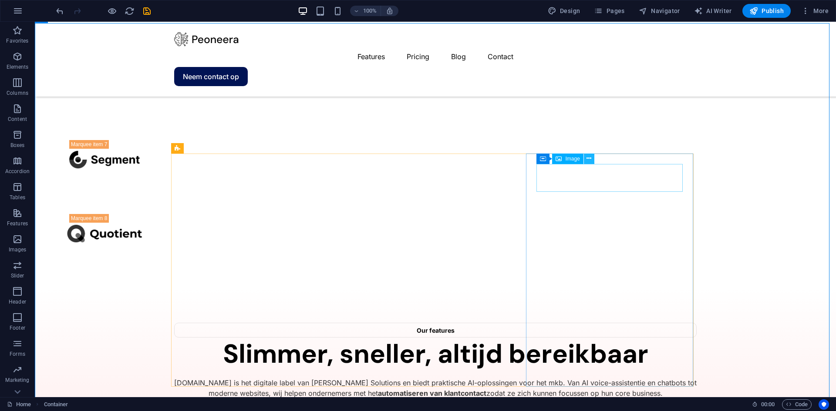
click at [590, 159] on icon at bounding box center [588, 158] width 5 height 9
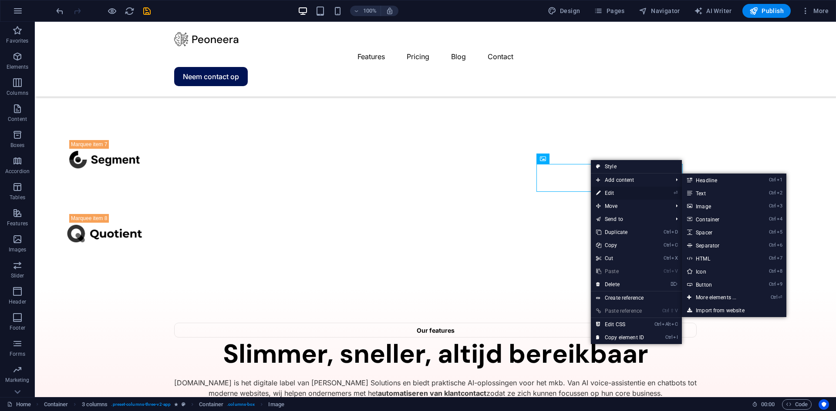
click at [608, 191] on link "⏎ Edit" at bounding box center [620, 193] width 58 height 13
select select "px"
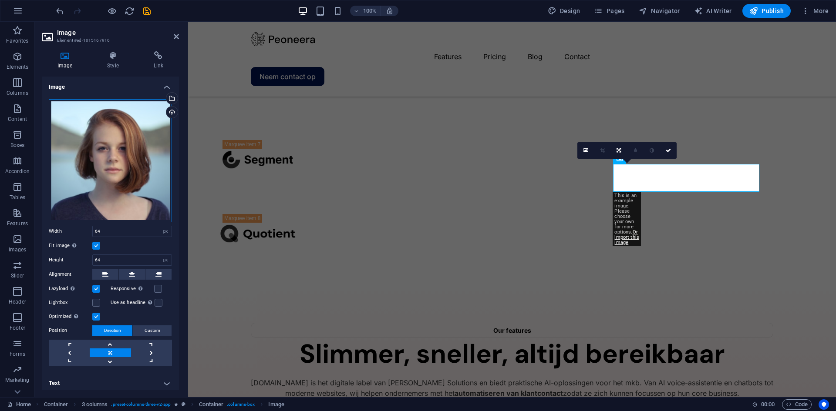
click at [148, 110] on div "Drag files here, click to choose files or select files from Files or our free s…" at bounding box center [110, 160] width 123 height 123
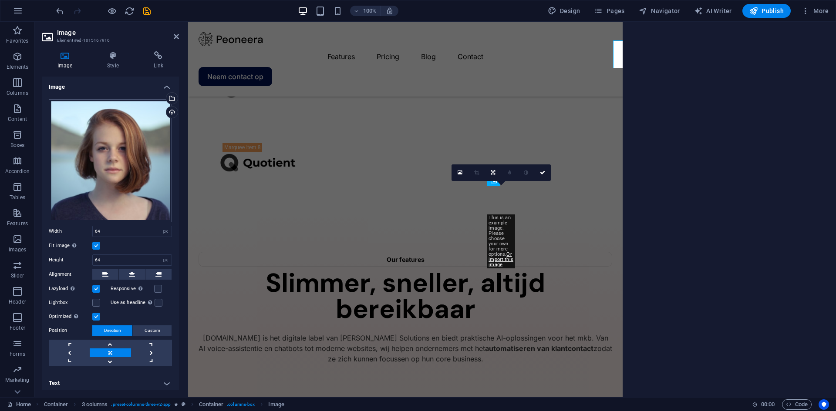
scroll to position [1778, 0]
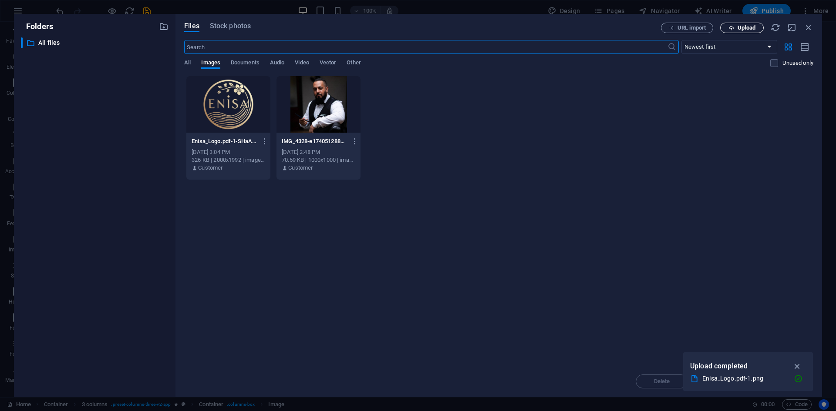
click at [734, 30] on icon "button" at bounding box center [731, 28] width 6 height 6
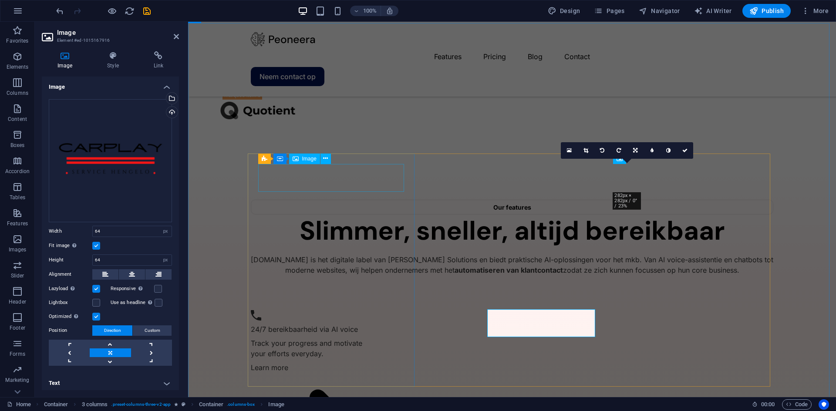
scroll to position [1654, 0]
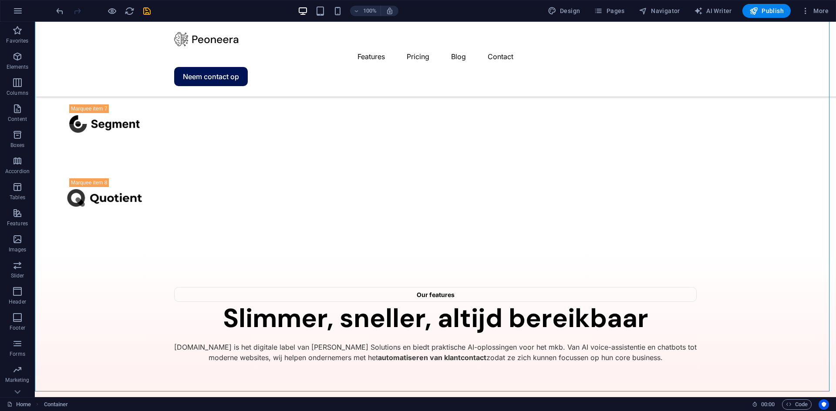
scroll to position [1698, 0]
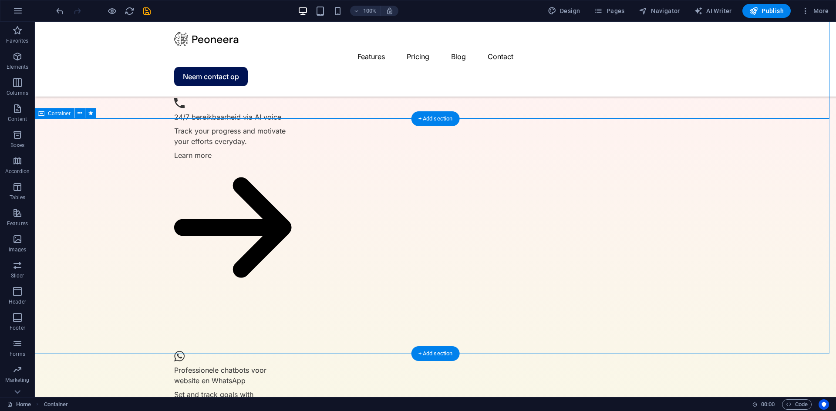
scroll to position [2004, 0]
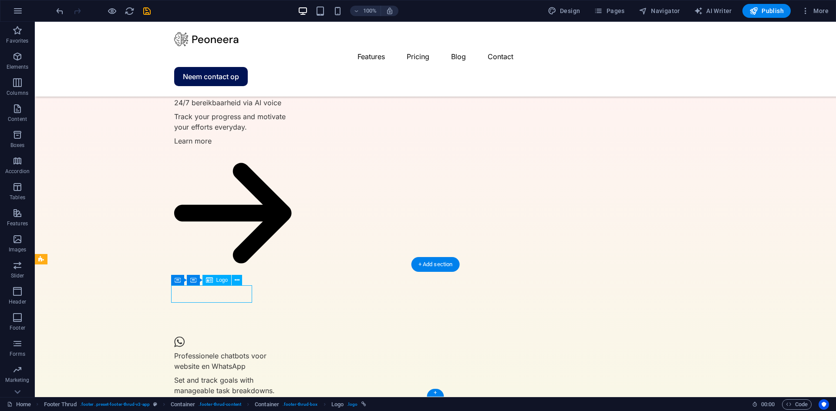
select select "px"
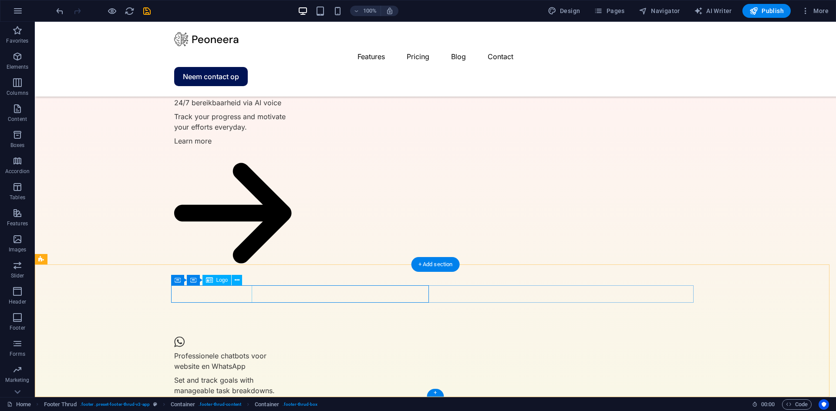
select select "px"
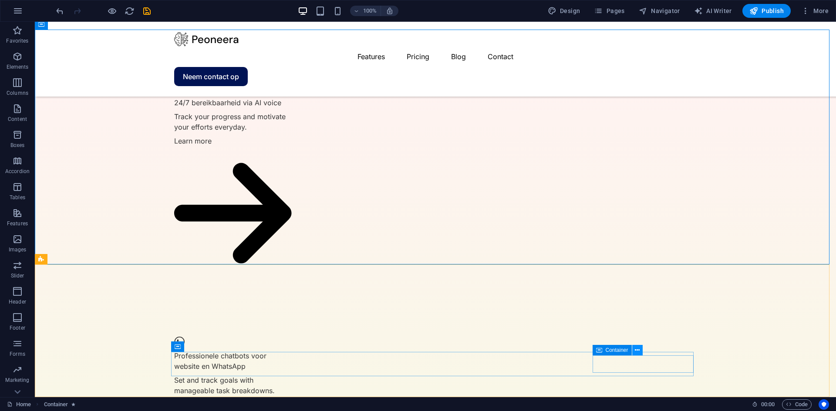
click at [639, 351] on icon at bounding box center [637, 350] width 5 height 9
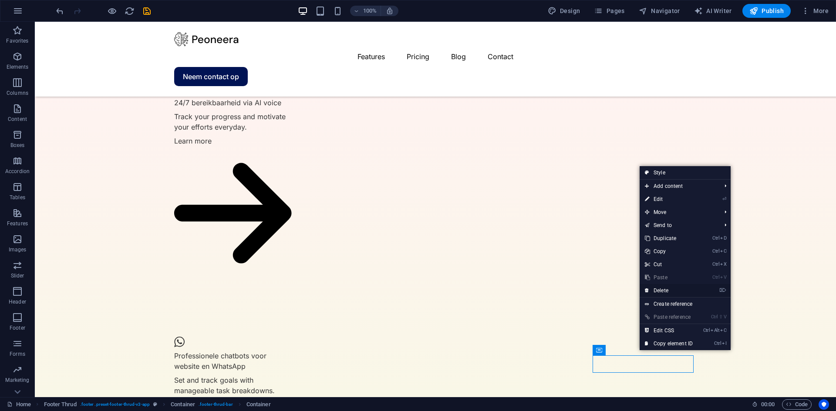
click at [668, 292] on link "⌦ Delete" at bounding box center [669, 290] width 58 height 13
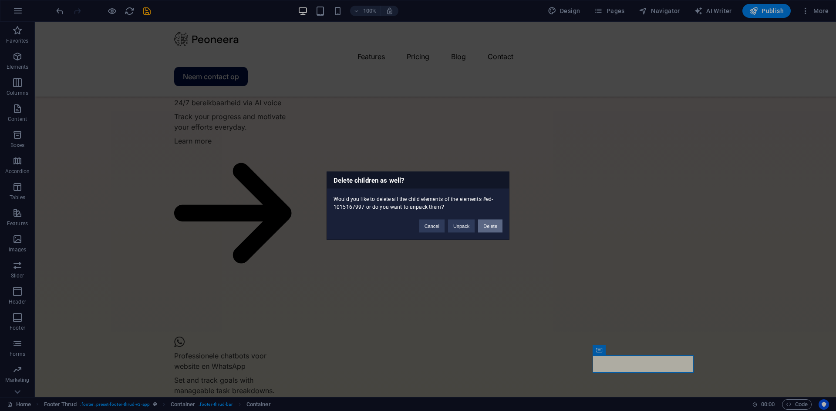
click at [490, 228] on button "Delete" at bounding box center [490, 225] width 24 height 13
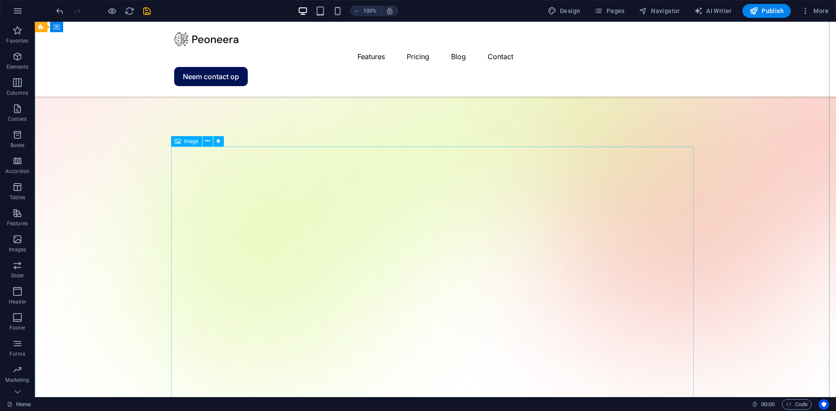
scroll to position [174, 0]
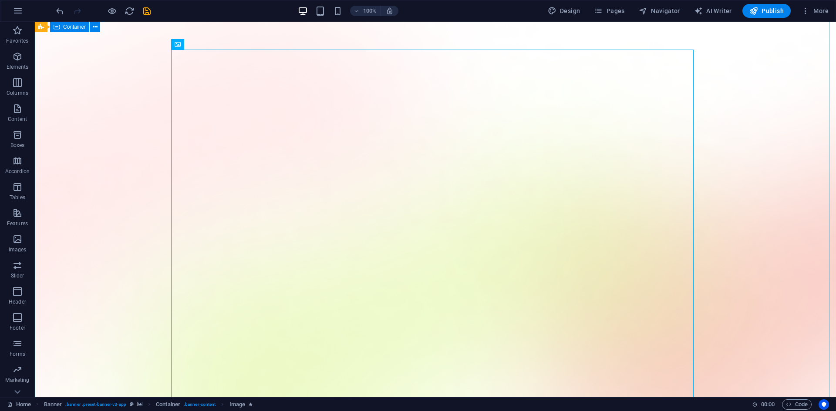
scroll to position [0, 0]
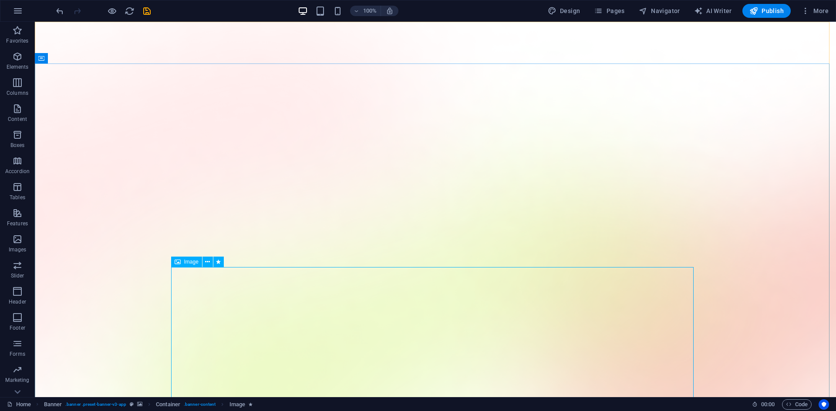
click at [187, 263] on span "Image" at bounding box center [191, 261] width 14 height 5
click at [208, 260] on icon at bounding box center [207, 262] width 5 height 9
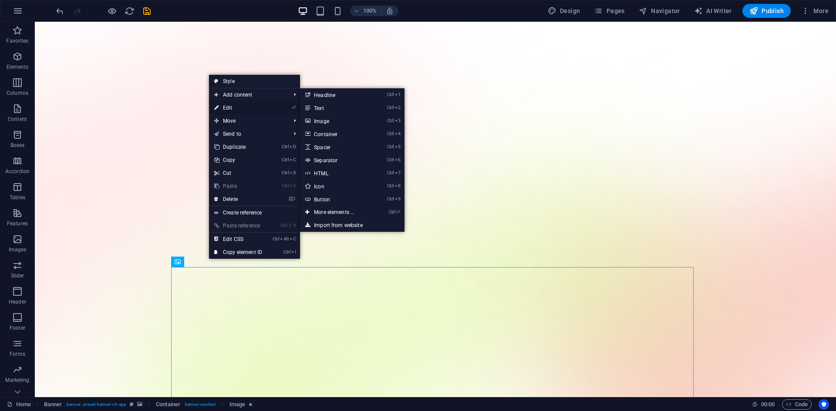
click at [249, 108] on link "⏎ Edit" at bounding box center [238, 107] width 58 height 13
select select "%"
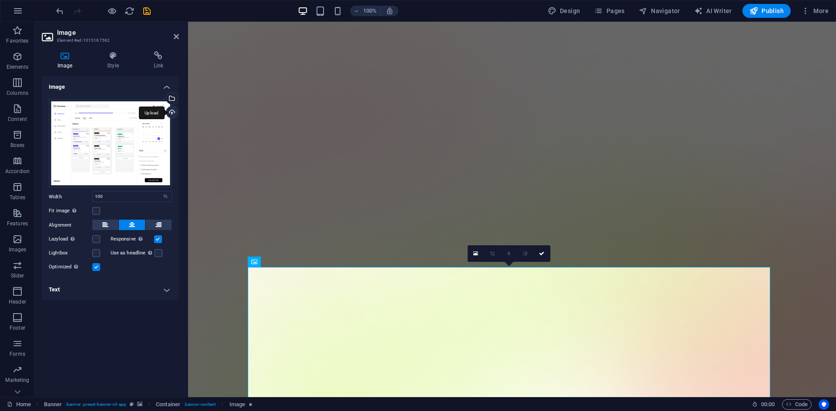
click at [172, 110] on div "Upload" at bounding box center [171, 113] width 13 height 13
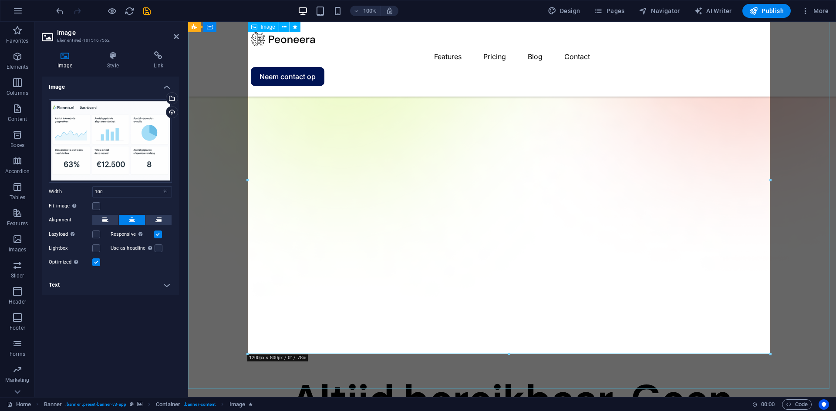
scroll to position [392, 0]
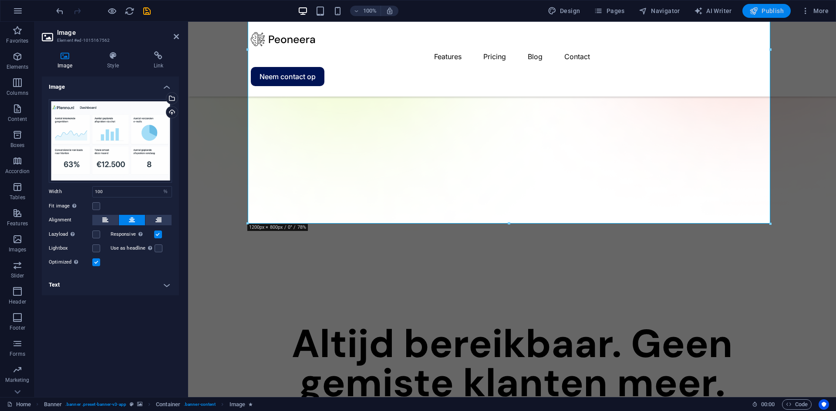
click at [764, 12] on span "Publish" at bounding box center [766, 11] width 34 height 9
